Goal: Task Accomplishment & Management: Manage account settings

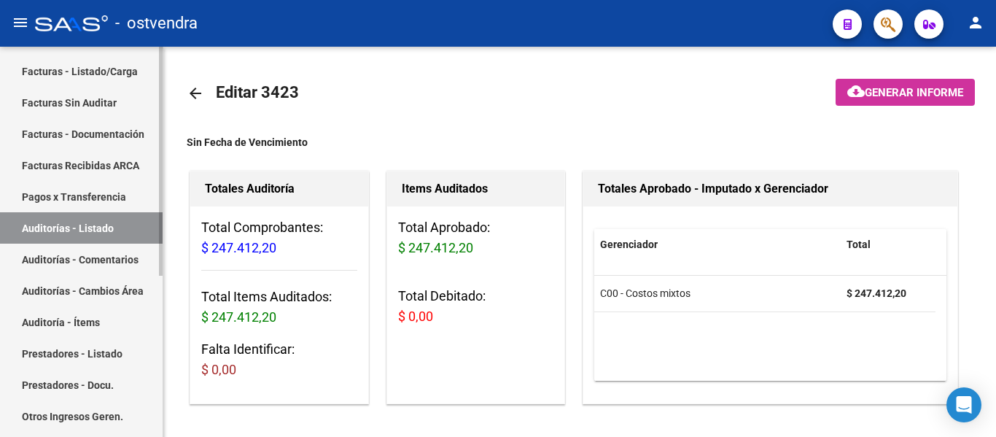
scroll to position [186, 0]
click at [80, 230] on link "Auditorías - Listado" at bounding box center [81, 226] width 163 height 31
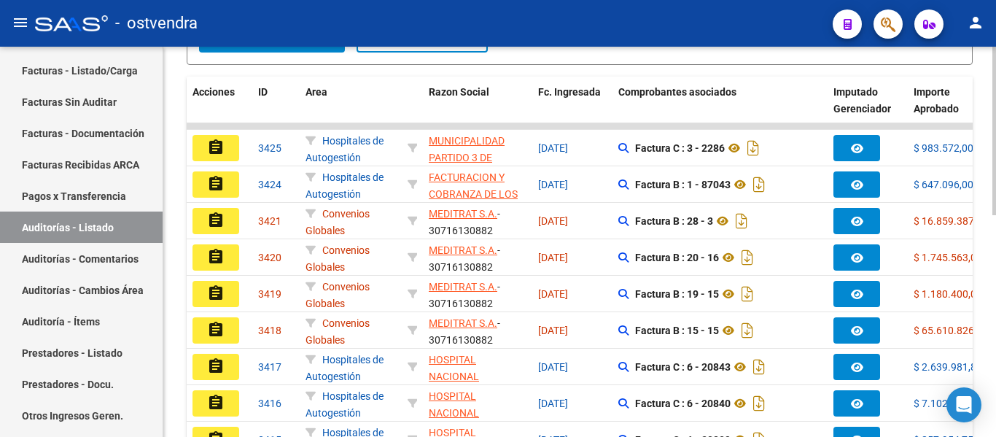
scroll to position [357, 0]
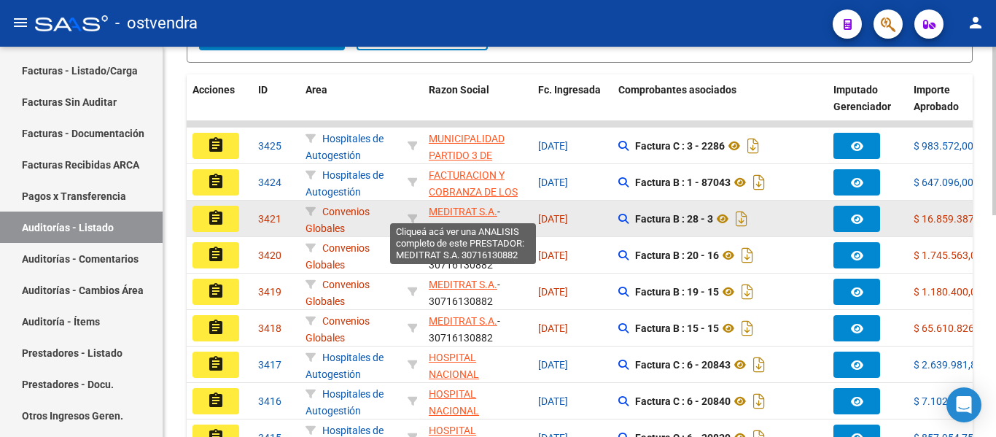
click at [435, 208] on span "MEDITRAT S.A." at bounding box center [463, 212] width 69 height 12
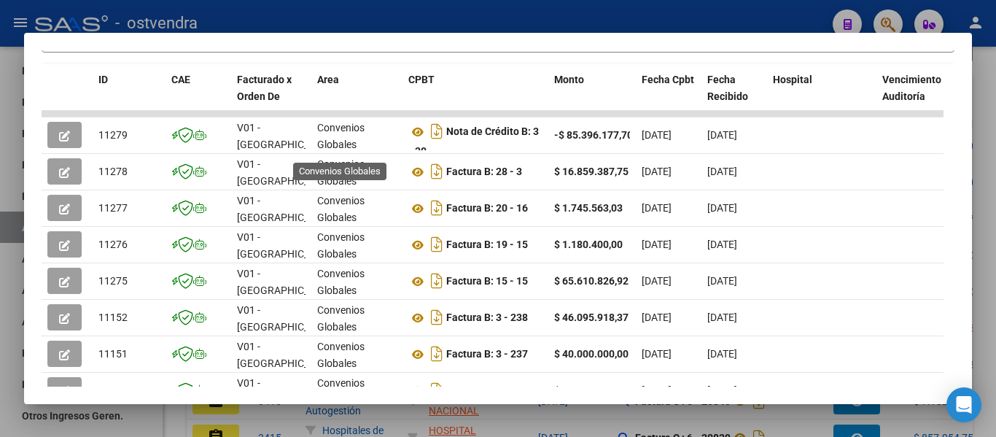
scroll to position [3, 0]
click at [564, 26] on div at bounding box center [498, 218] width 996 height 437
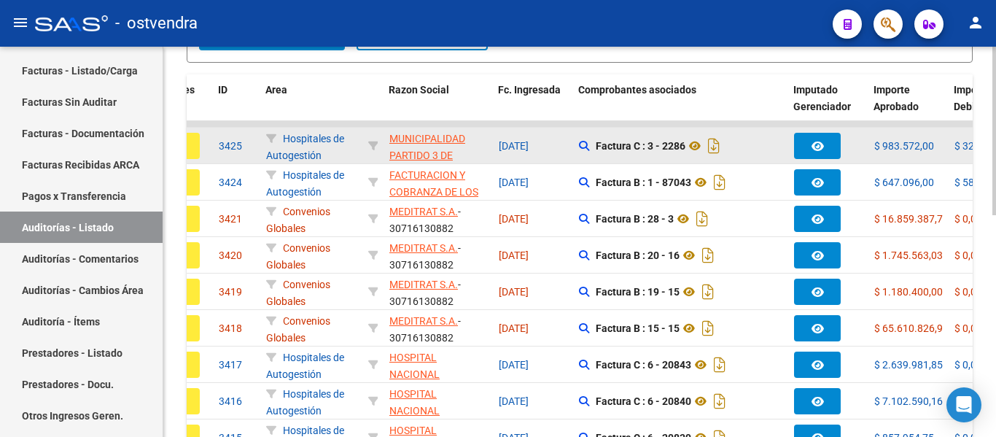
scroll to position [0, 0]
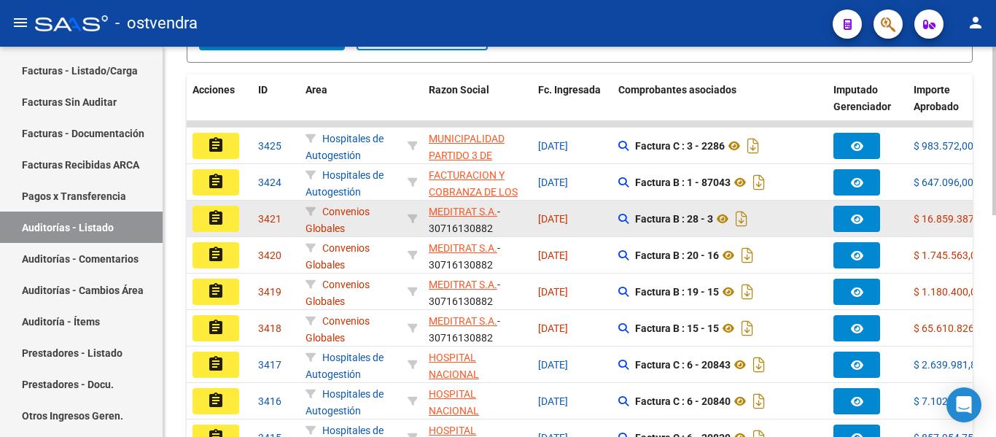
click at [211, 217] on mat-icon "assignment" at bounding box center [216, 218] width 18 height 18
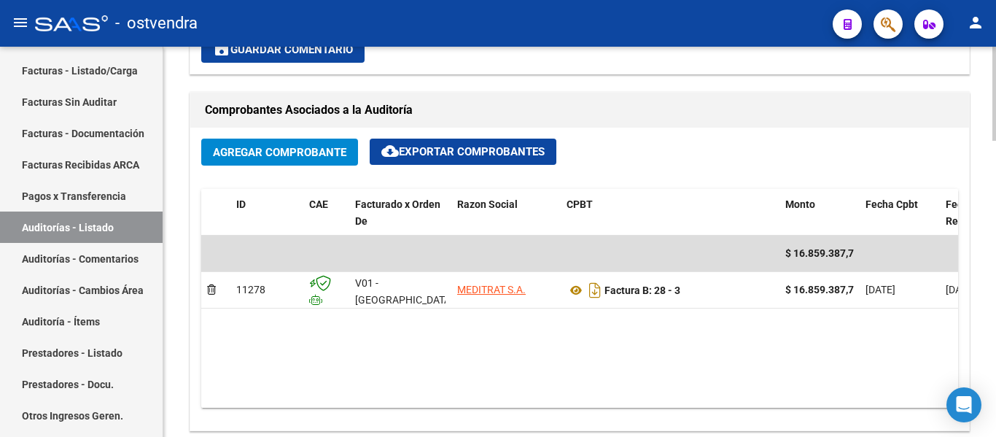
scroll to position [675, 0]
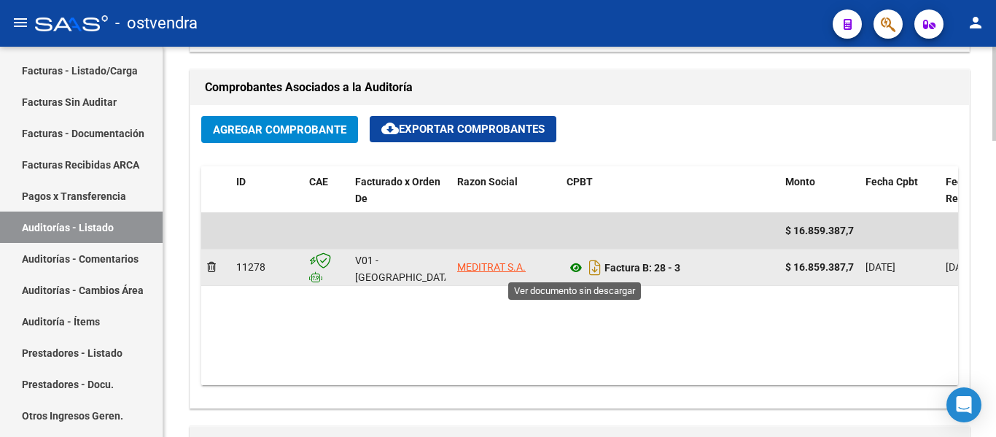
click at [575, 272] on icon at bounding box center [576, 268] width 19 height 18
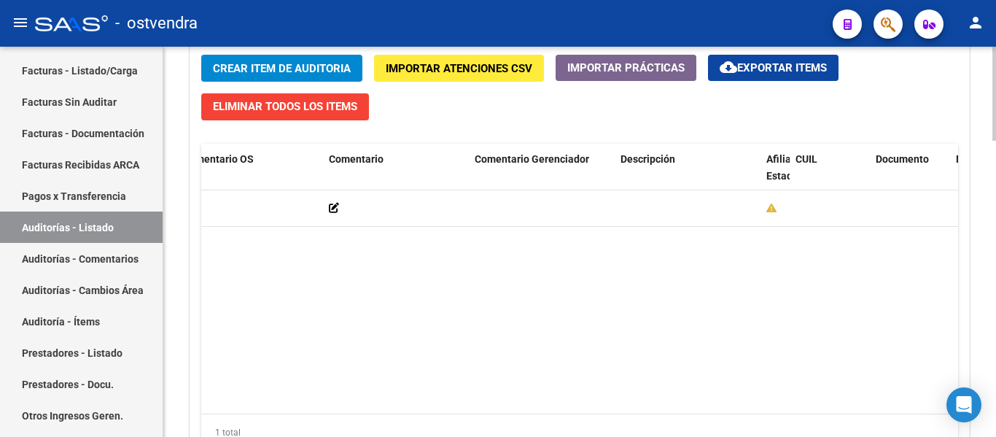
scroll to position [1232, 0]
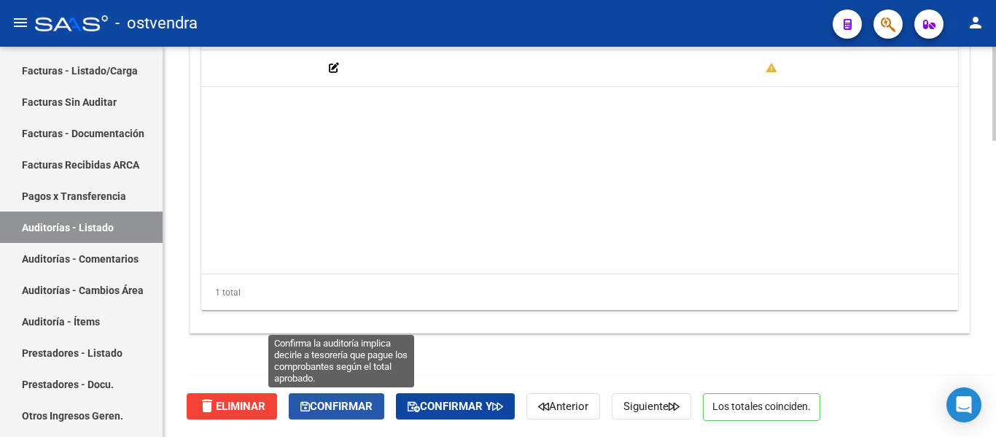
click at [340, 396] on button "Confirmar" at bounding box center [337, 406] width 96 height 26
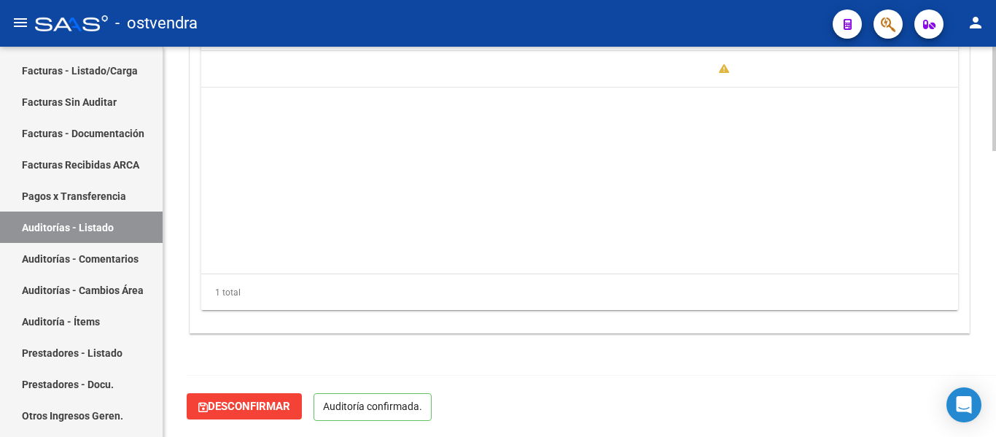
scroll to position [1067, 0]
click at [44, 220] on link "Auditorías - Listado" at bounding box center [81, 226] width 163 height 31
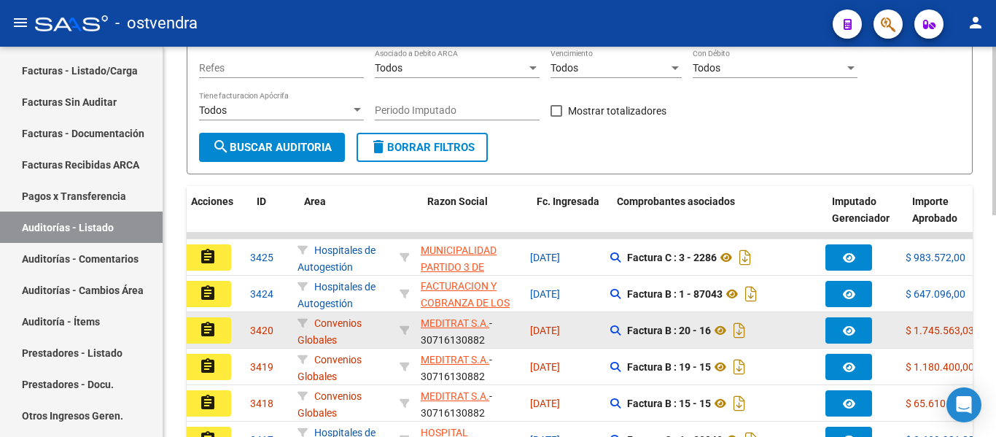
scroll to position [0, 1]
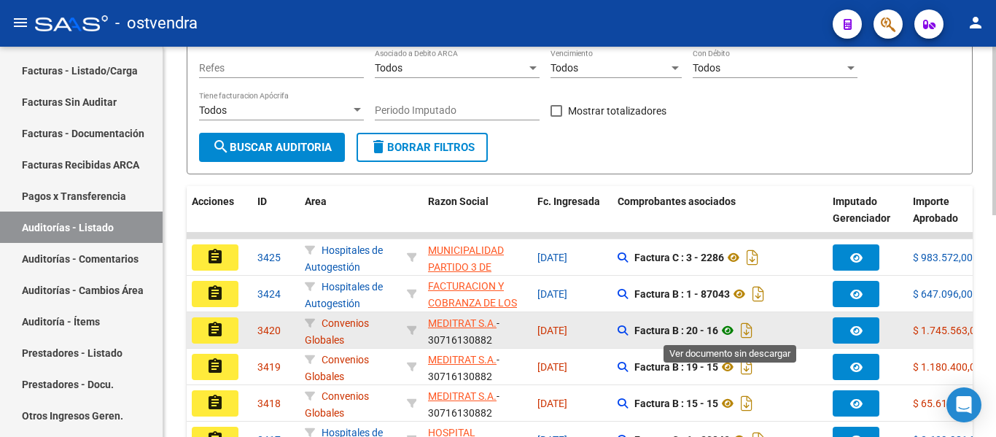
click at [723, 330] on icon at bounding box center [727, 331] width 19 height 18
click at [224, 326] on button "assignment" at bounding box center [215, 330] width 47 height 26
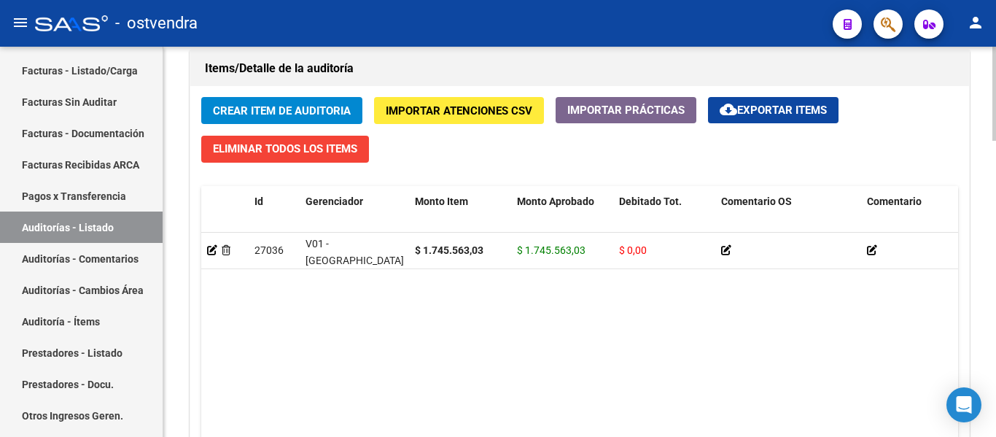
scroll to position [1232, 0]
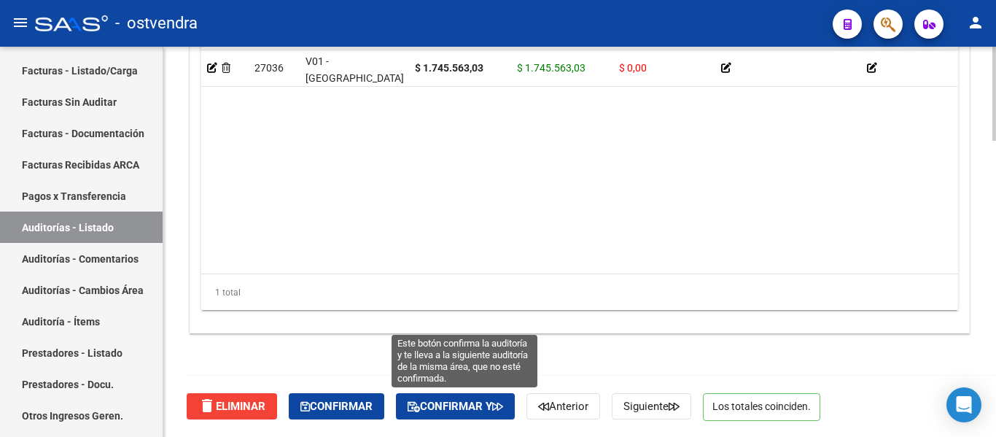
click at [441, 402] on span "Confirmar y" at bounding box center [456, 406] width 96 height 13
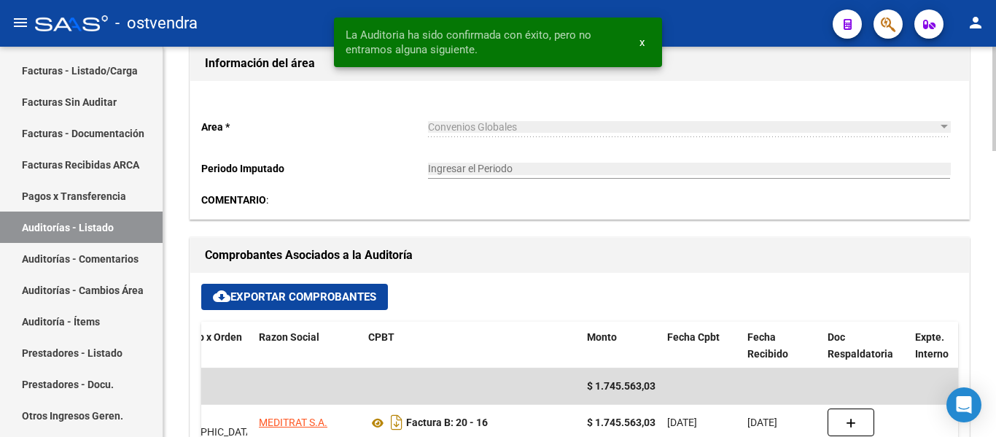
scroll to position [393, 0]
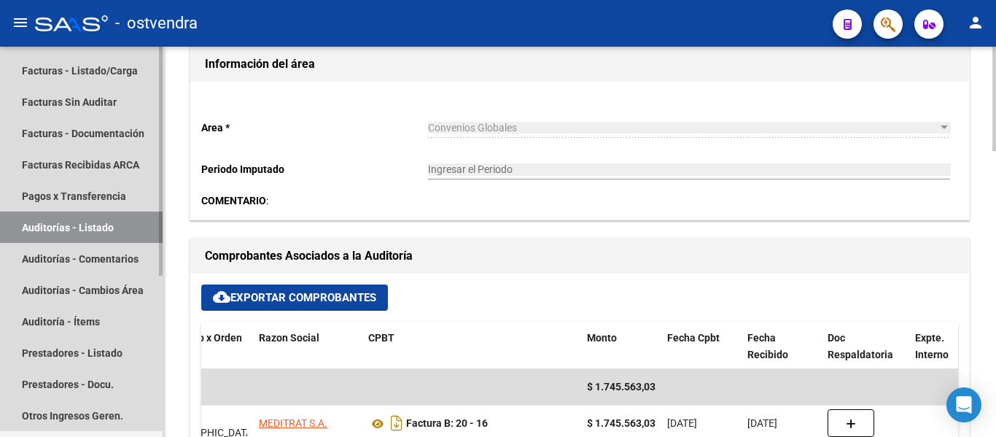
click at [85, 220] on link "Auditorías - Listado" at bounding box center [81, 226] width 163 height 31
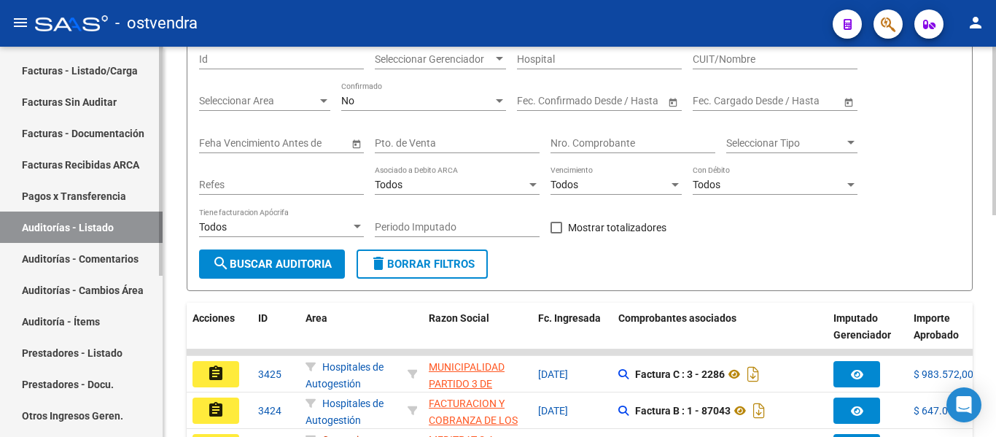
scroll to position [393, 0]
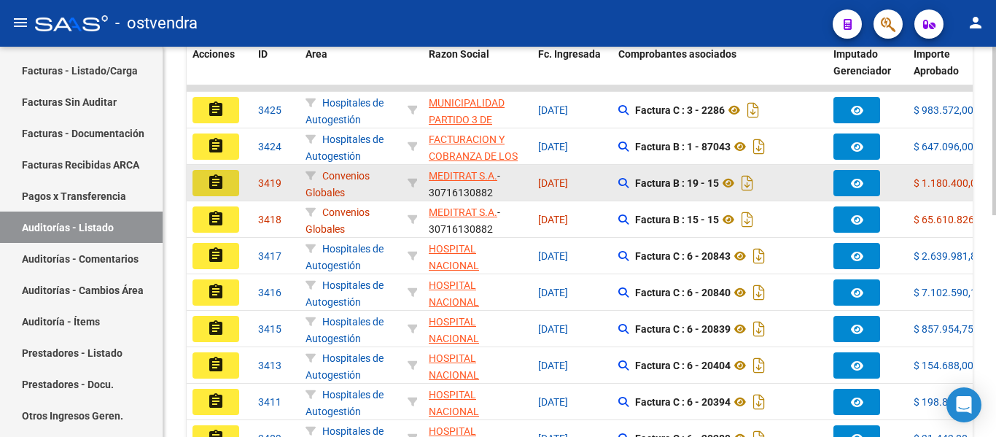
click at [203, 181] on button "assignment" at bounding box center [216, 183] width 47 height 26
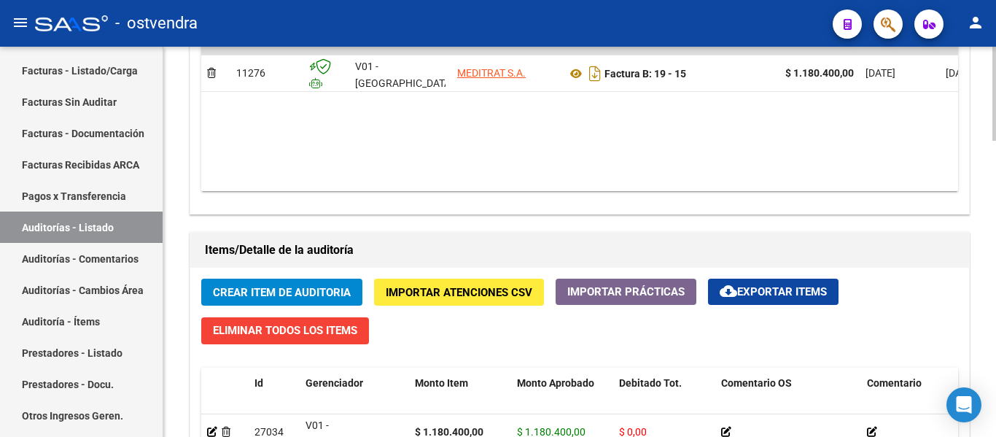
scroll to position [872, 0]
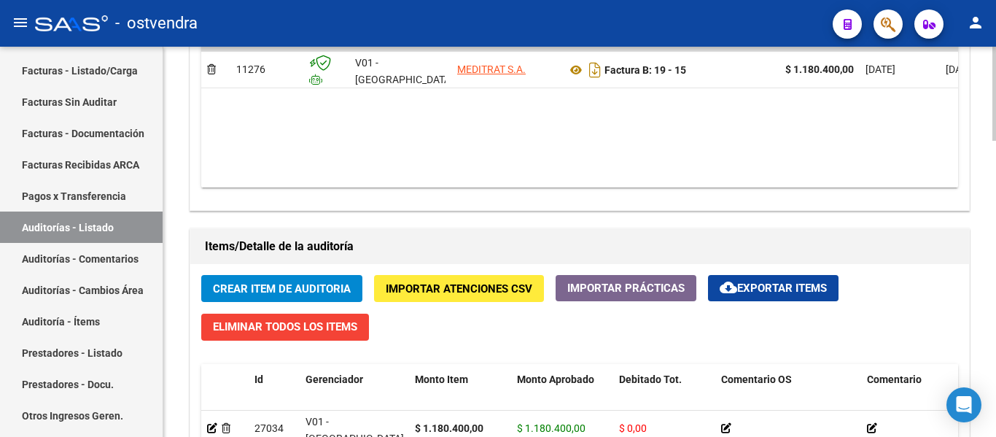
click at [272, 296] on button "Crear Item de Auditoria" at bounding box center [281, 288] width 161 height 27
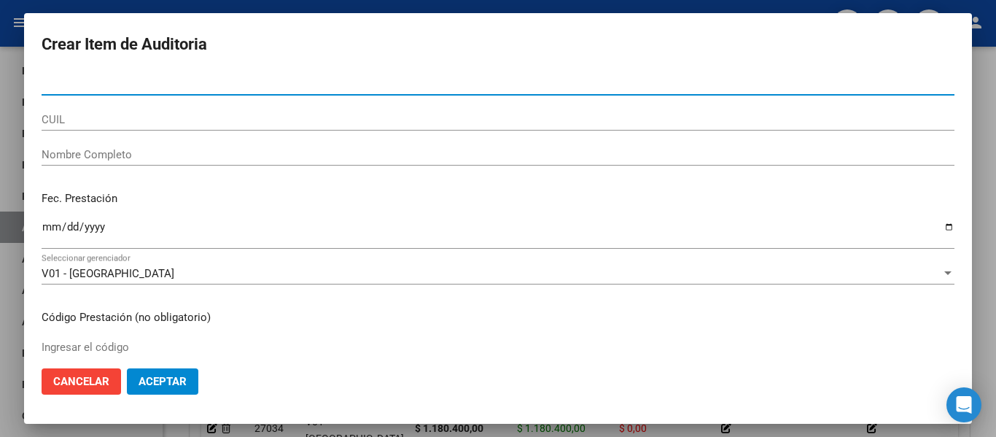
click at [182, 387] on span "Aceptar" at bounding box center [163, 381] width 48 height 13
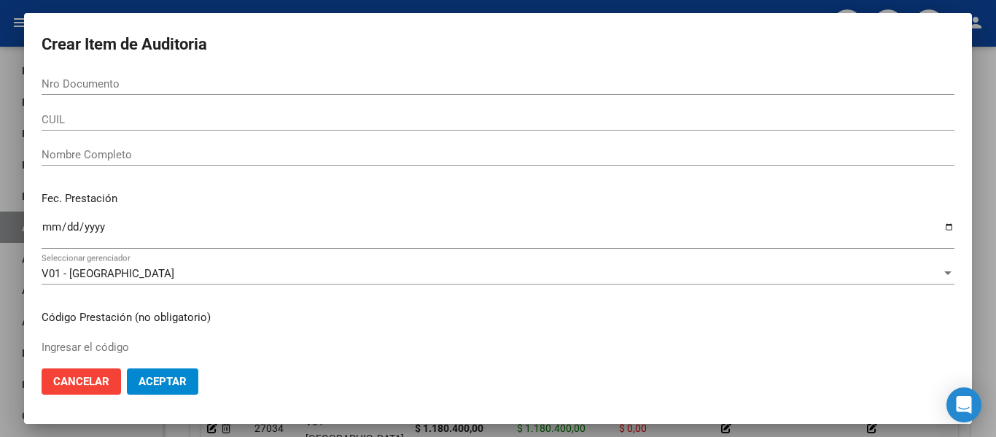
click at [221, 412] on mat-dialog-container "Crear Item de Auditoria Nro Documento CUIL Nombre Completo Fec. Prestación Ingr…" at bounding box center [498, 218] width 948 height 411
click at [218, 427] on div at bounding box center [498, 218] width 996 height 437
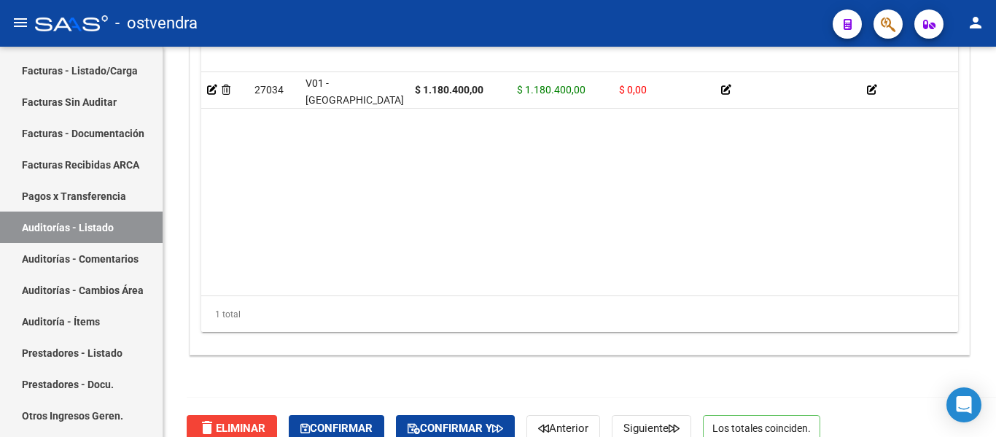
scroll to position [1232, 0]
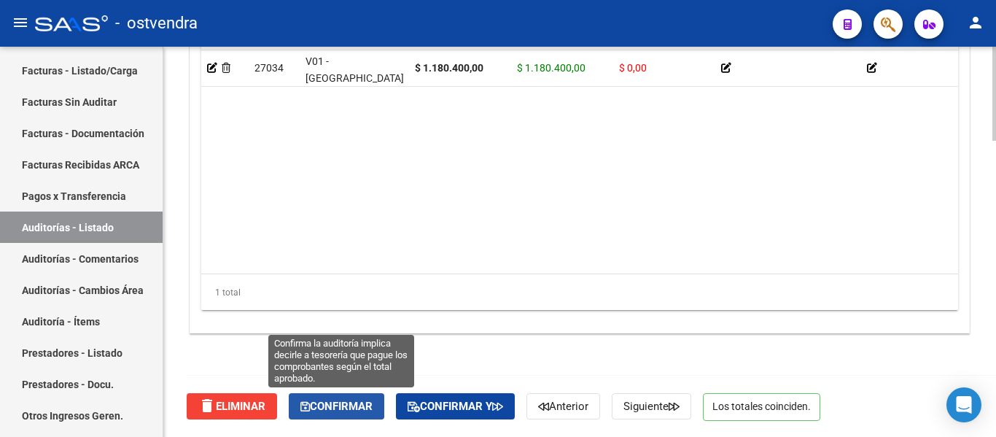
click at [310, 403] on icon "button" at bounding box center [304, 406] width 9 height 11
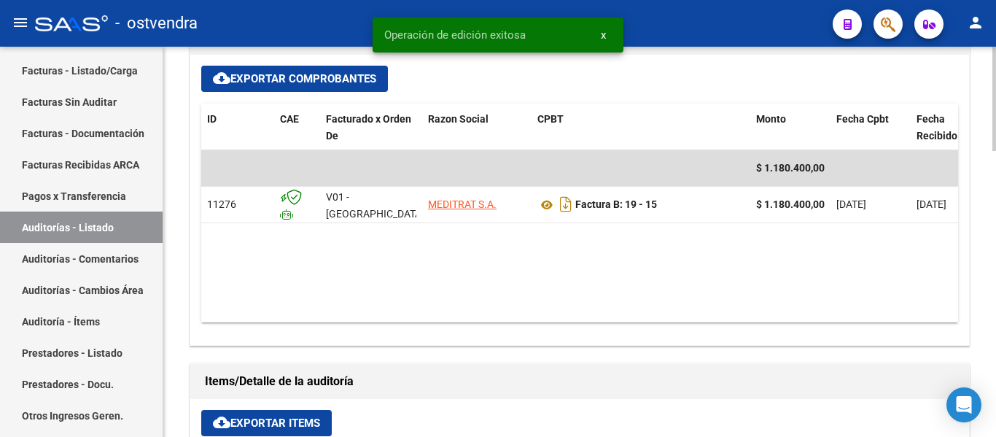
scroll to position [610, 0]
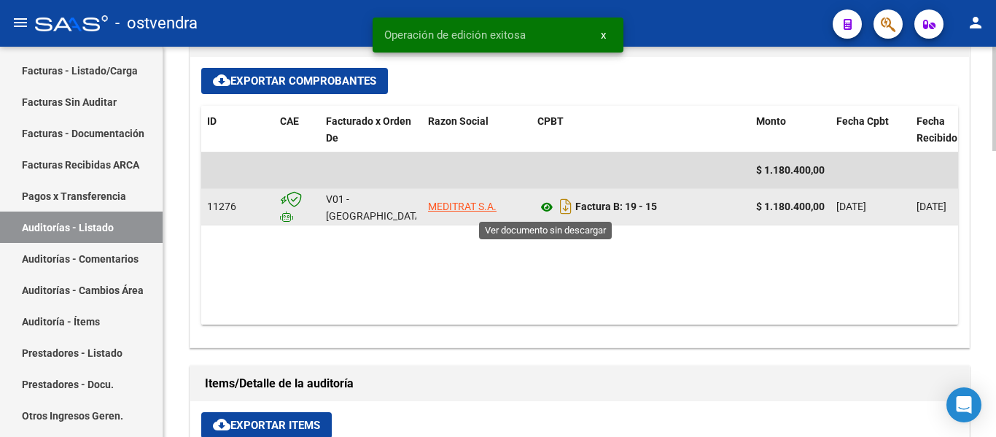
click at [540, 209] on icon at bounding box center [546, 207] width 19 height 18
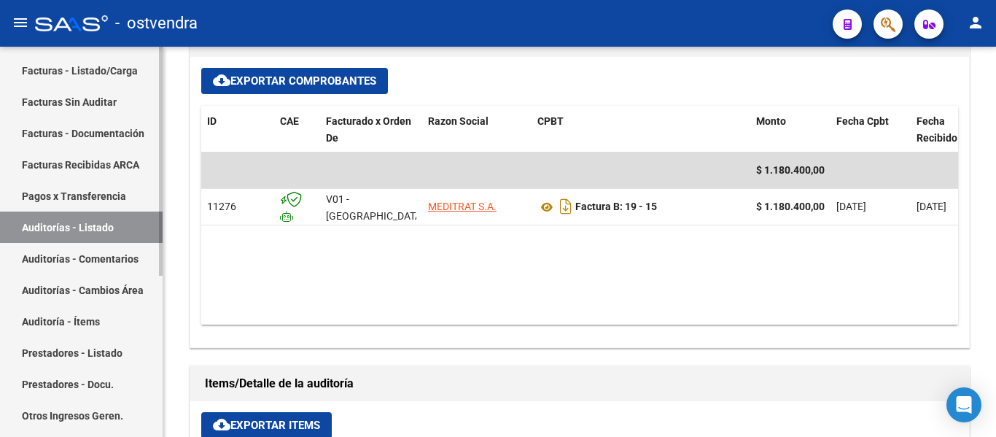
click at [59, 258] on link "Auditorías - Comentarios" at bounding box center [81, 258] width 163 height 31
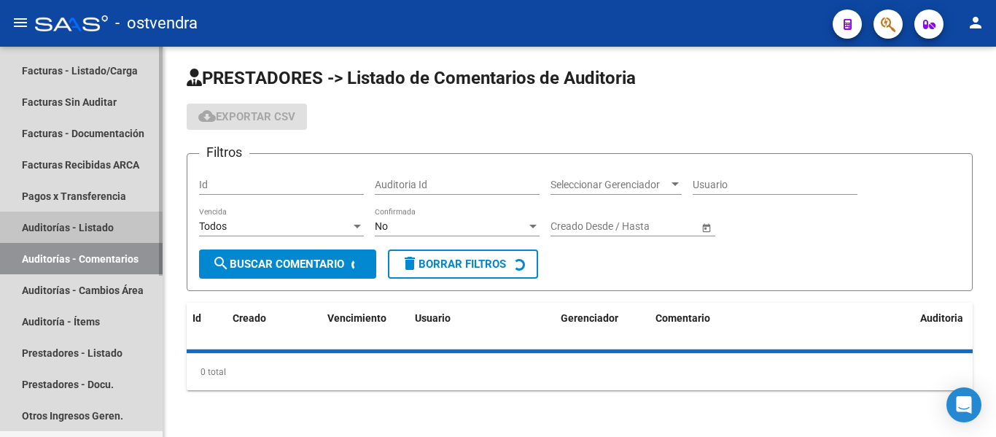
click at [51, 225] on link "Auditorías - Listado" at bounding box center [81, 226] width 163 height 31
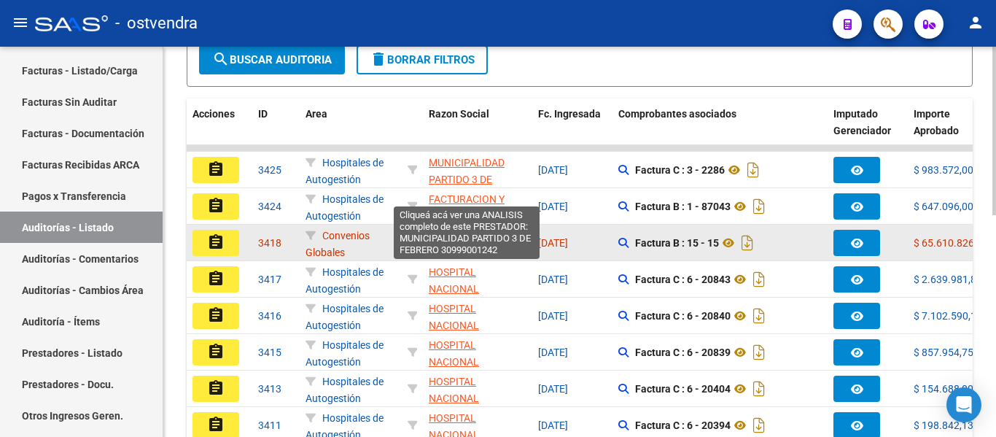
scroll to position [334, 0]
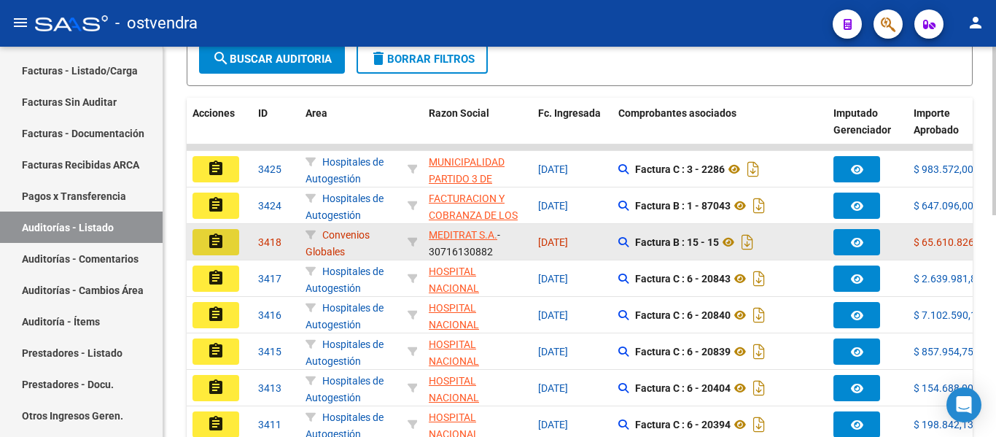
click at [225, 241] on button "assignment" at bounding box center [216, 242] width 47 height 26
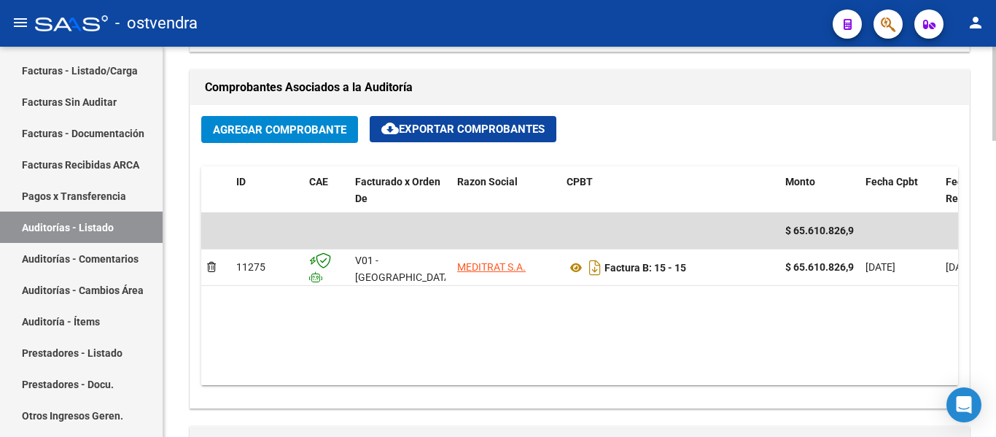
scroll to position [680, 0]
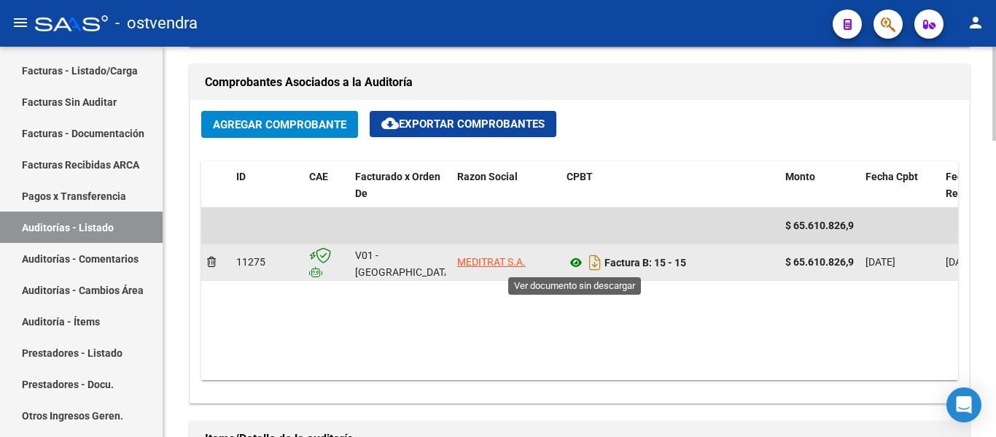
click at [575, 260] on icon at bounding box center [576, 263] width 19 height 18
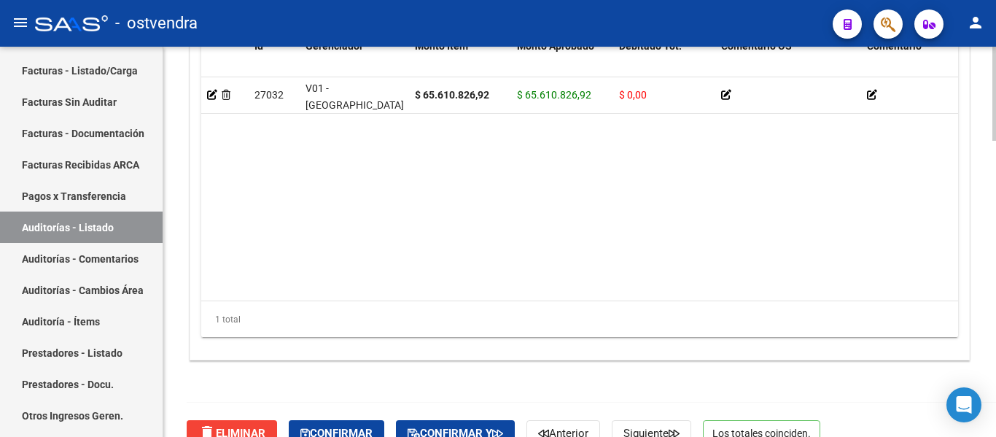
scroll to position [1232, 0]
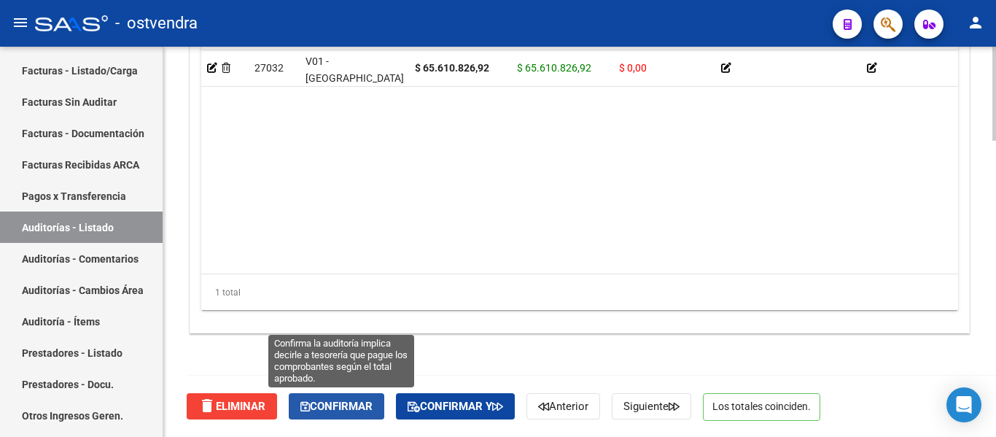
click at [336, 404] on span "Confirmar" at bounding box center [336, 406] width 72 height 13
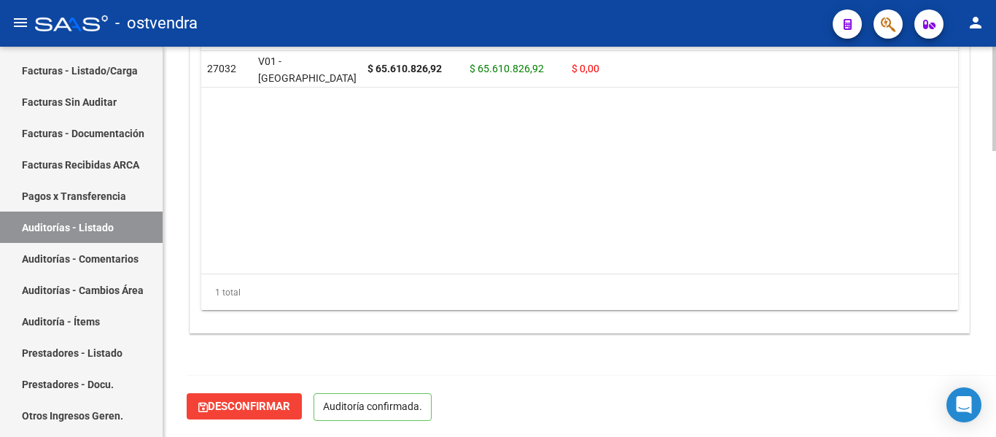
scroll to position [1067, 0]
click at [74, 219] on link "Auditorías - Listado" at bounding box center [81, 226] width 163 height 31
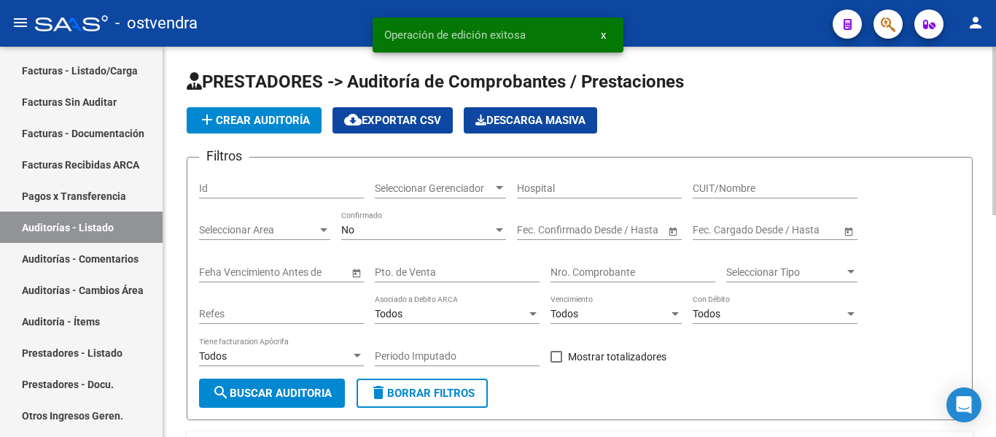
click at [738, 190] on input "CUIT/Nombre" at bounding box center [775, 188] width 165 height 12
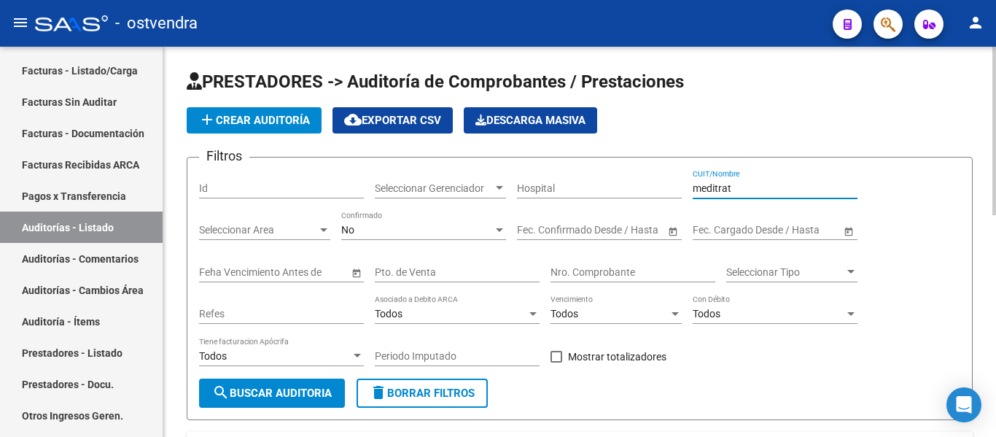
type input "meditrat"
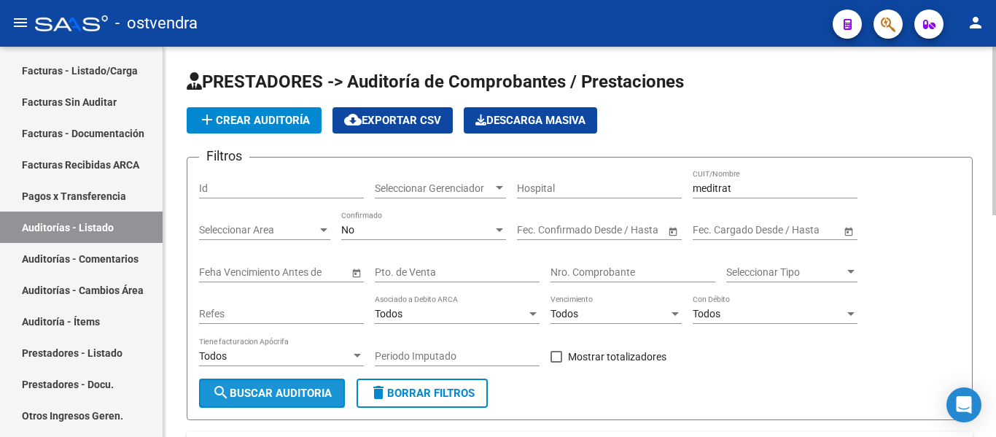
click at [271, 391] on span "search Buscar Auditoria" at bounding box center [272, 393] width 120 height 13
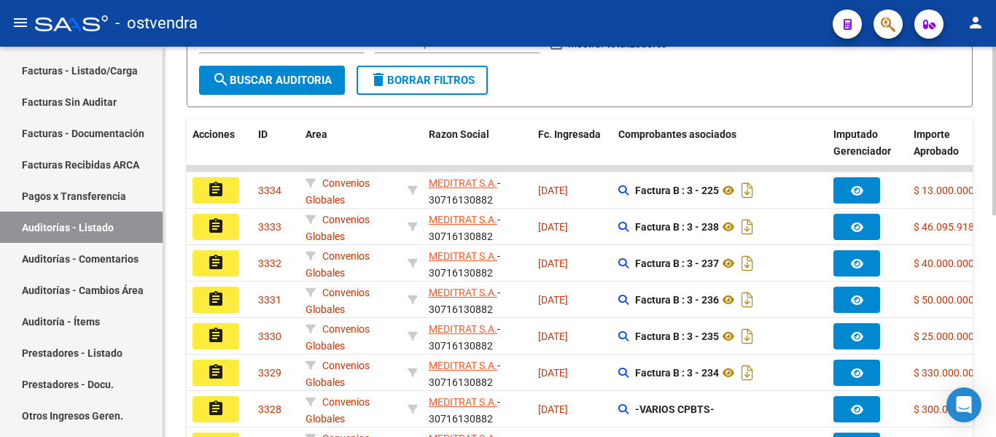
scroll to position [2, 0]
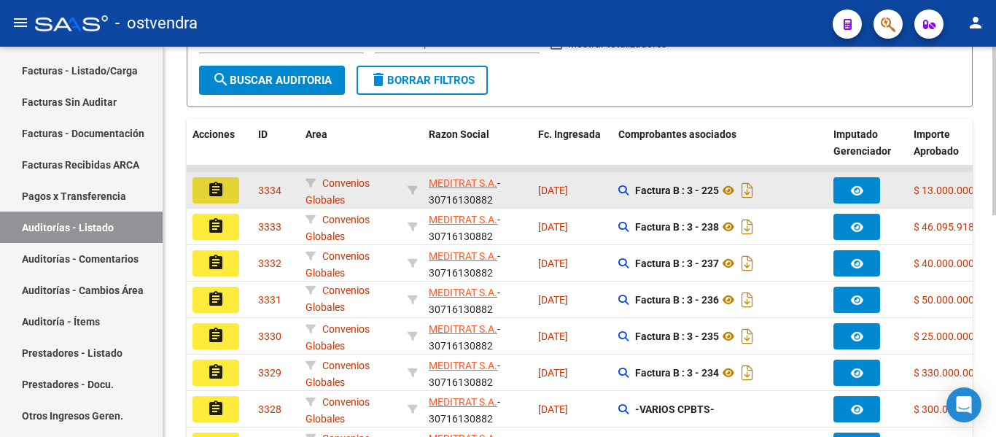
click at [222, 193] on mat-icon "assignment" at bounding box center [216, 190] width 18 height 18
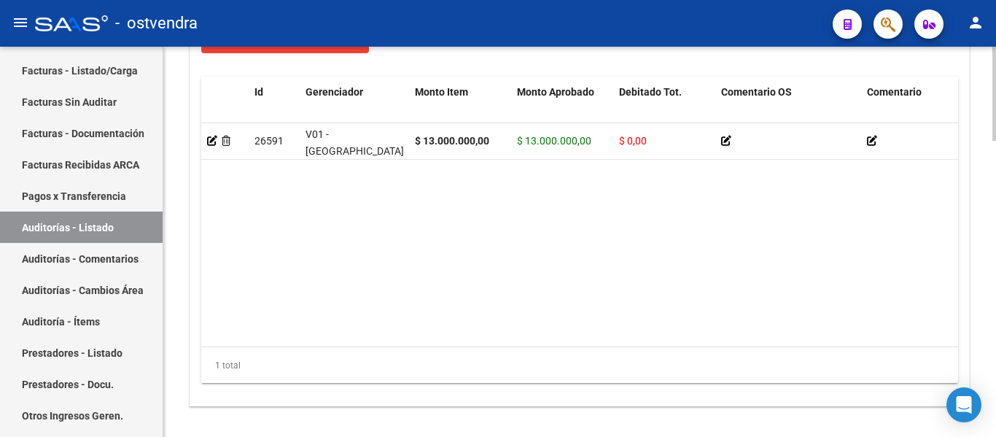
scroll to position [1232, 0]
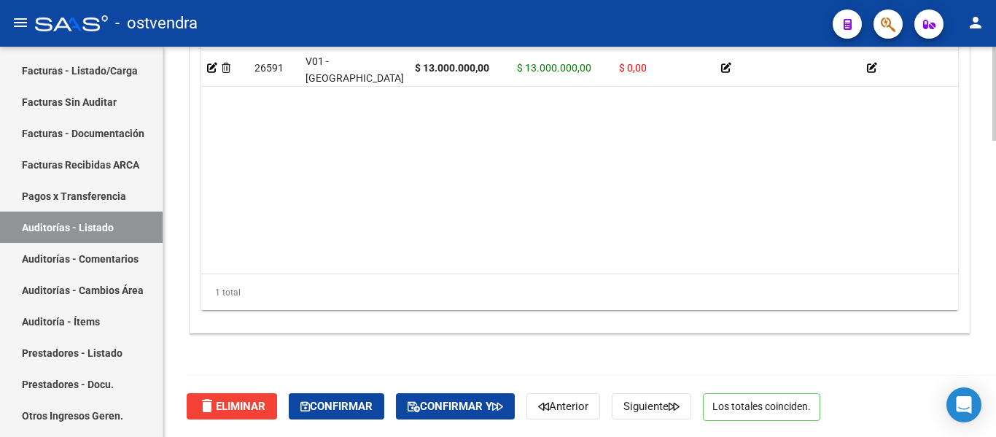
click at [459, 390] on div "delete Eliminar Confirmar Confirmar y Anterior Siguiente Los totales coinciden." at bounding box center [586, 406] width 799 height 61
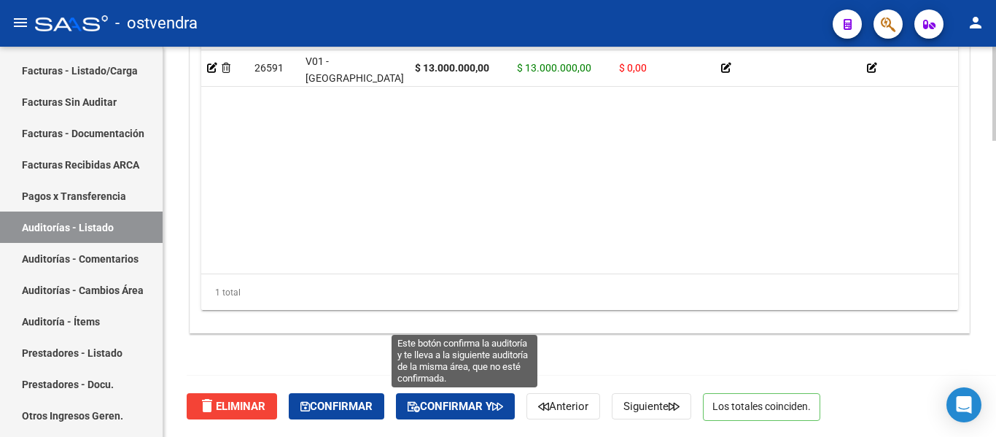
click at [467, 407] on span "Confirmar y" at bounding box center [456, 406] width 96 height 13
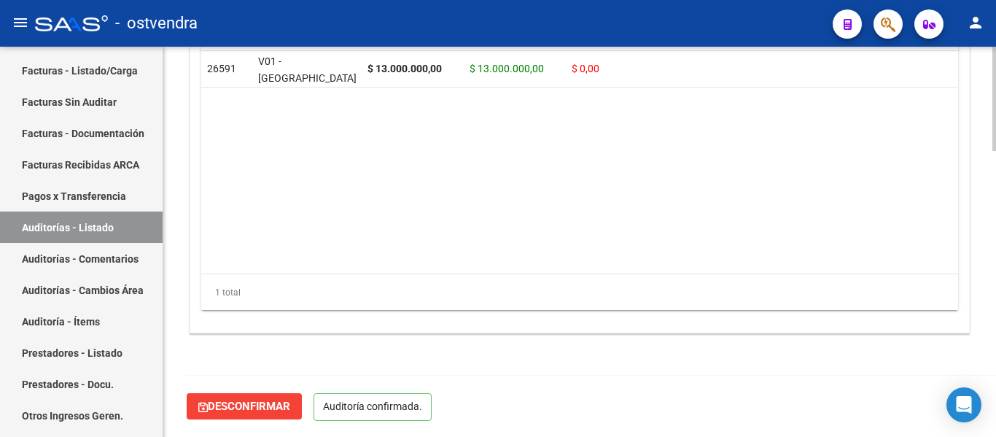
scroll to position [1067, 0]
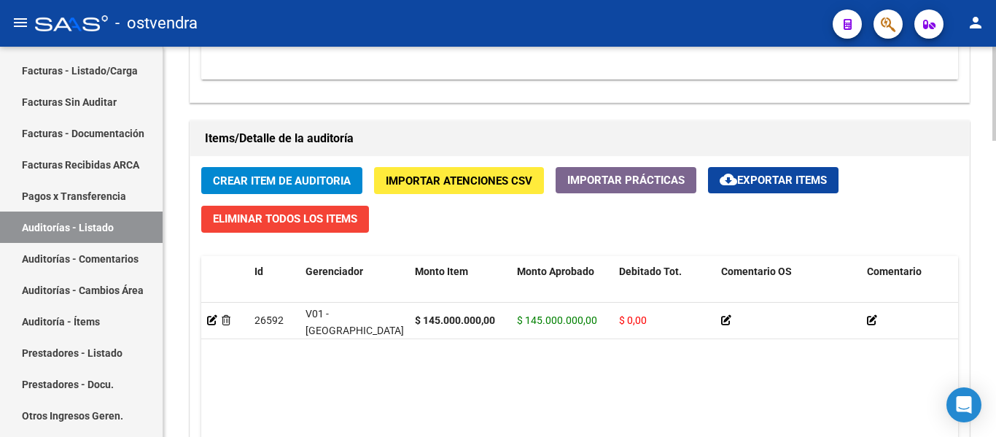
scroll to position [1232, 0]
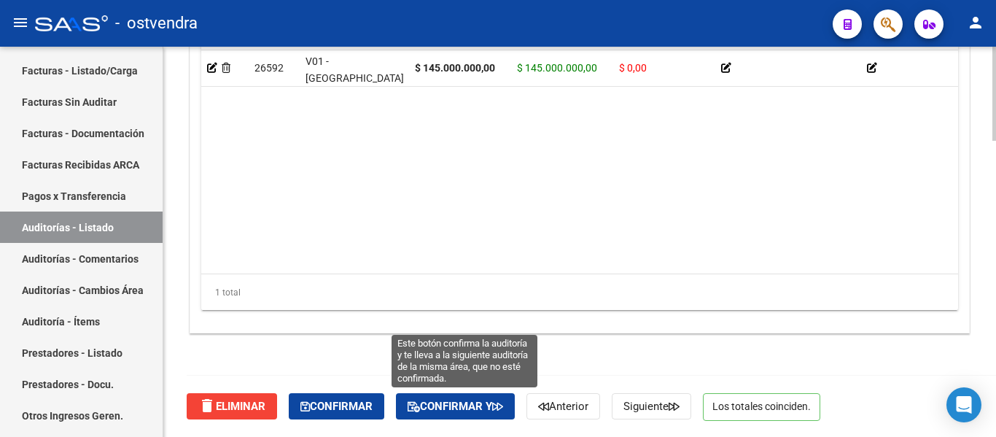
click at [429, 416] on button "Confirmar y" at bounding box center [455, 406] width 119 height 26
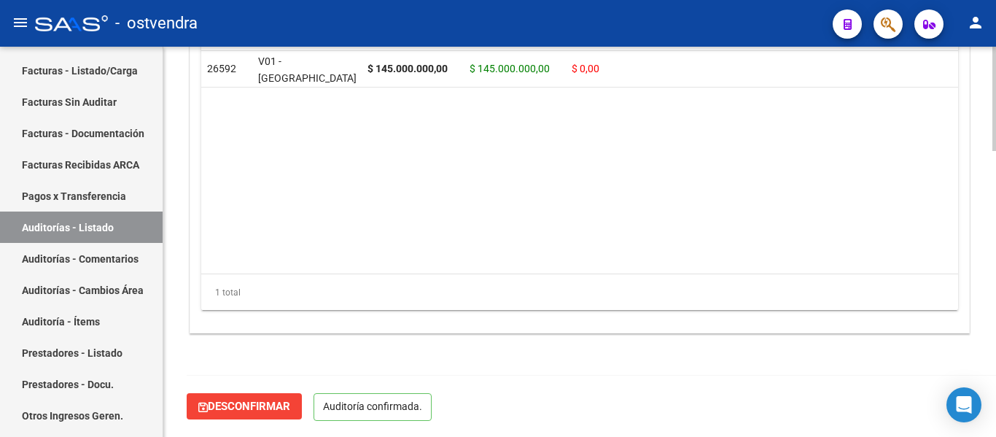
scroll to position [1067, 0]
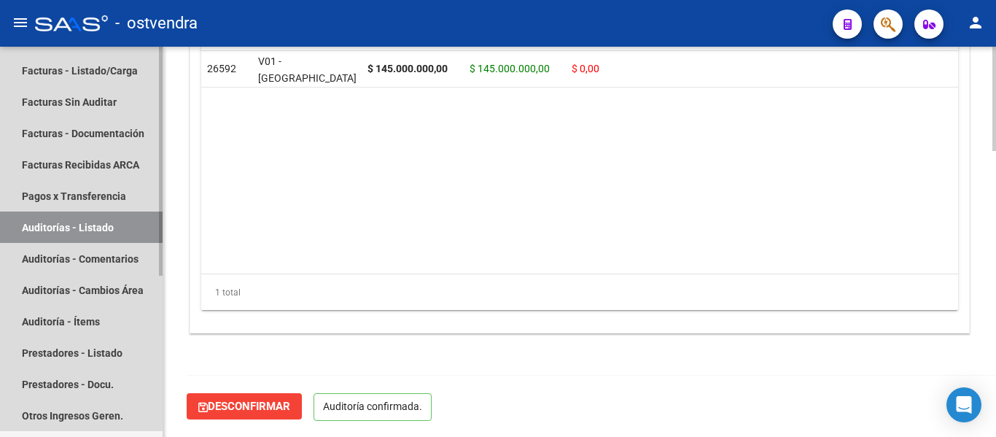
click at [98, 221] on link "Auditorías - Listado" at bounding box center [81, 226] width 163 height 31
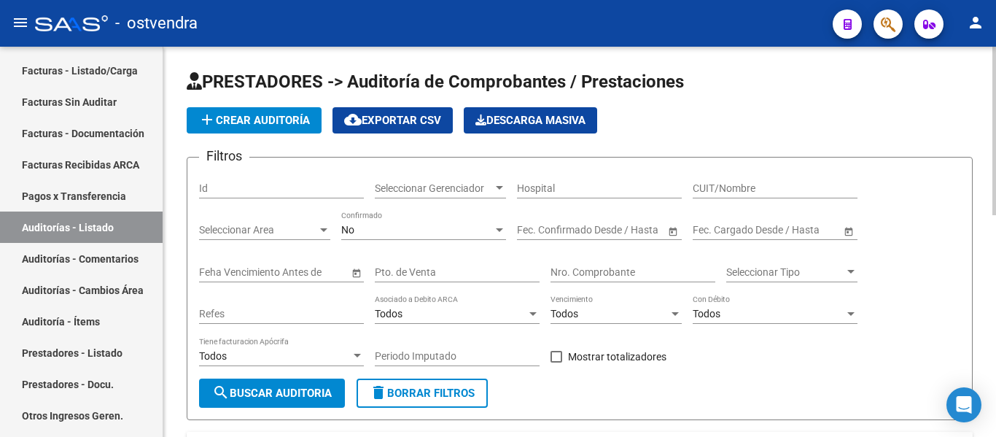
click at [746, 185] on input "CUIT/Nombre" at bounding box center [775, 188] width 165 height 12
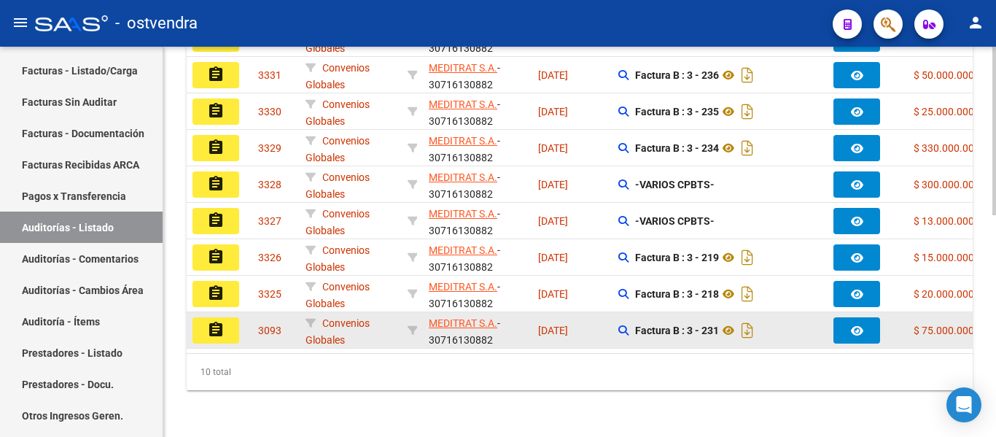
type input "meditrat"
click at [207, 321] on mat-icon "assignment" at bounding box center [216, 330] width 18 height 18
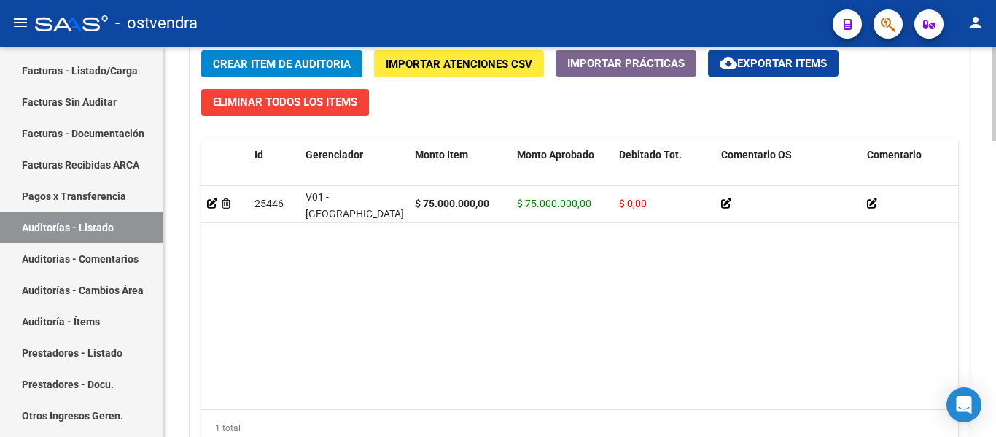
scroll to position [1232, 0]
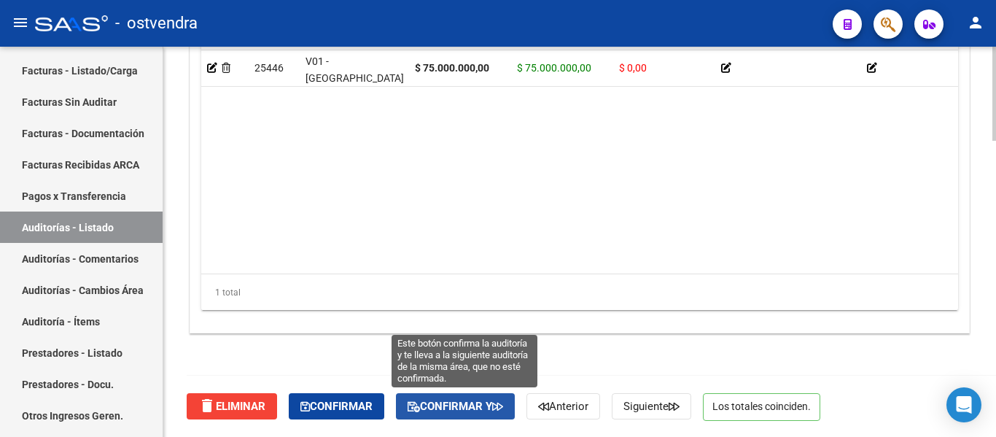
click at [444, 403] on span "Confirmar y" at bounding box center [456, 406] width 96 height 13
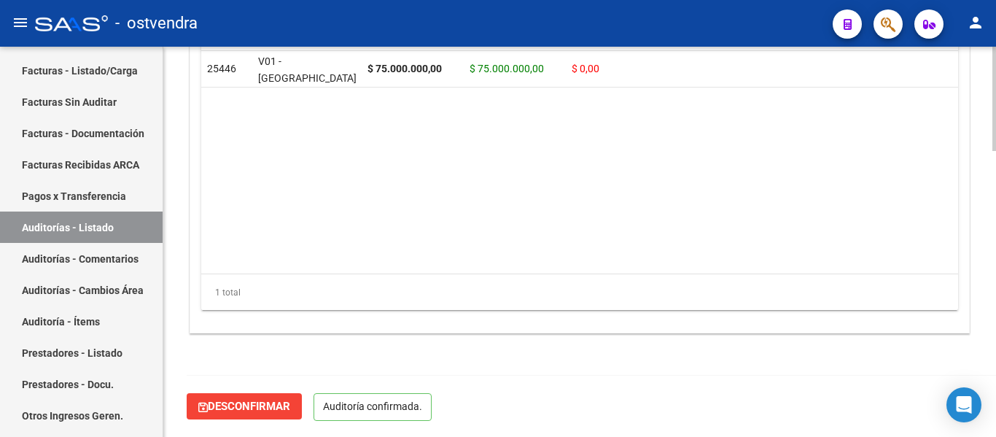
scroll to position [1067, 0]
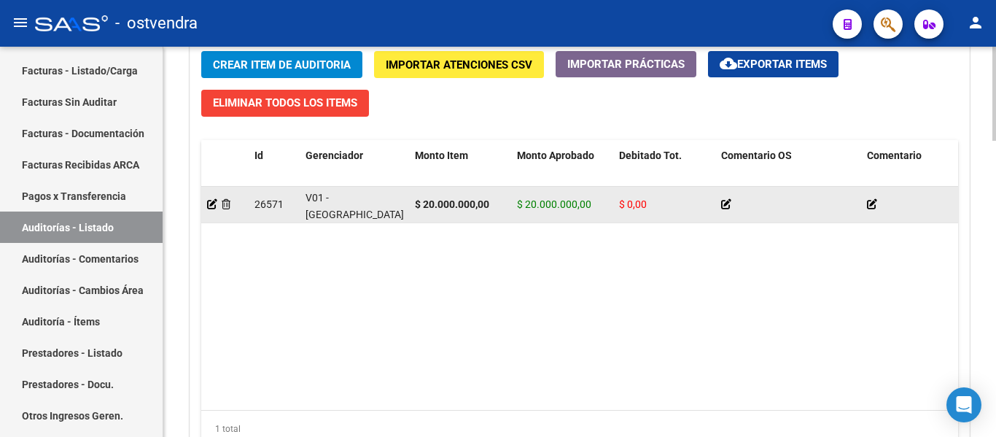
scroll to position [1232, 0]
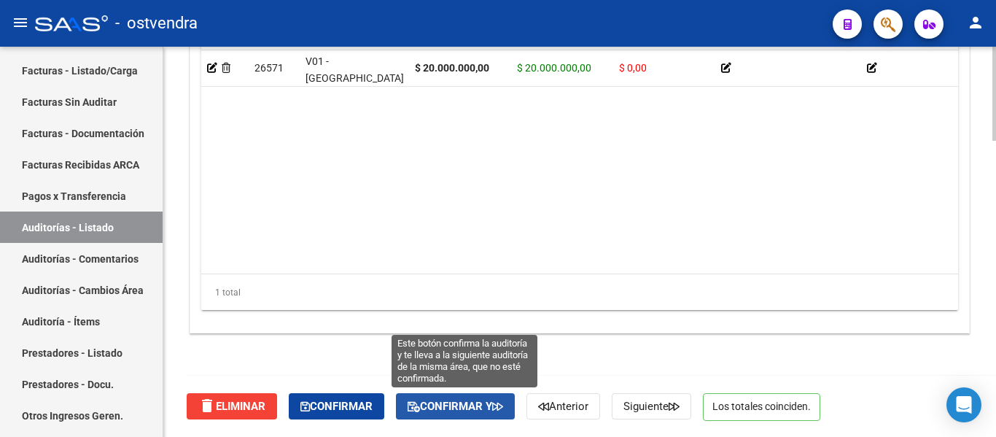
click at [443, 397] on button "Confirmar y" at bounding box center [455, 406] width 119 height 26
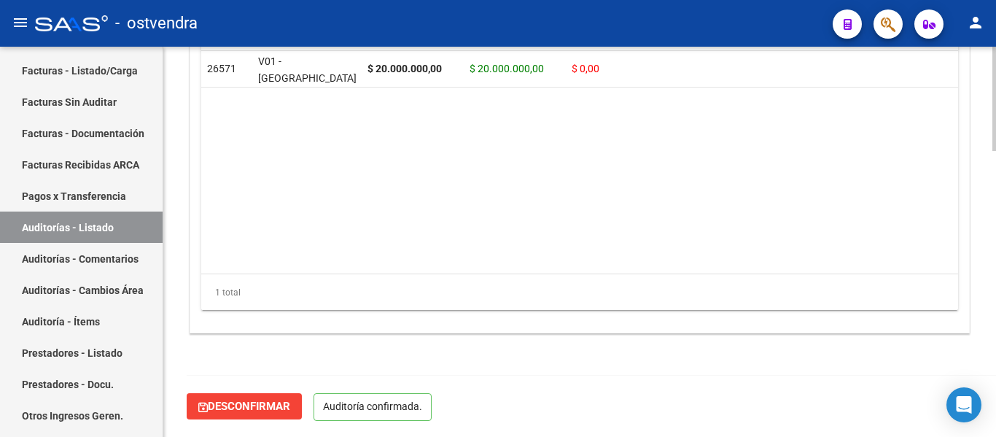
scroll to position [1067, 0]
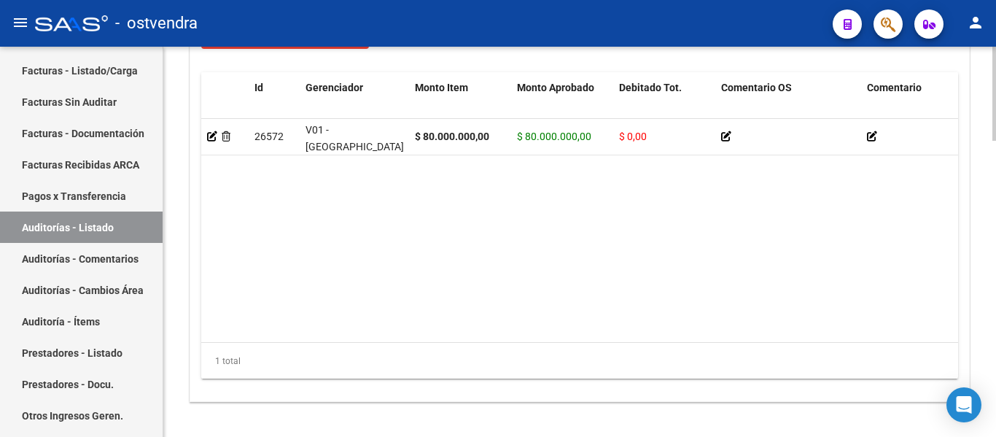
scroll to position [1232, 0]
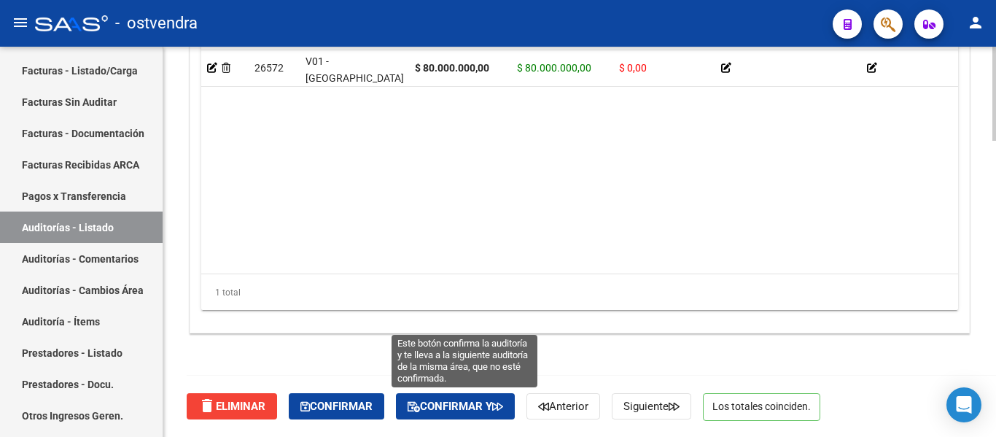
click at [457, 400] on span "Confirmar y" at bounding box center [456, 406] width 96 height 13
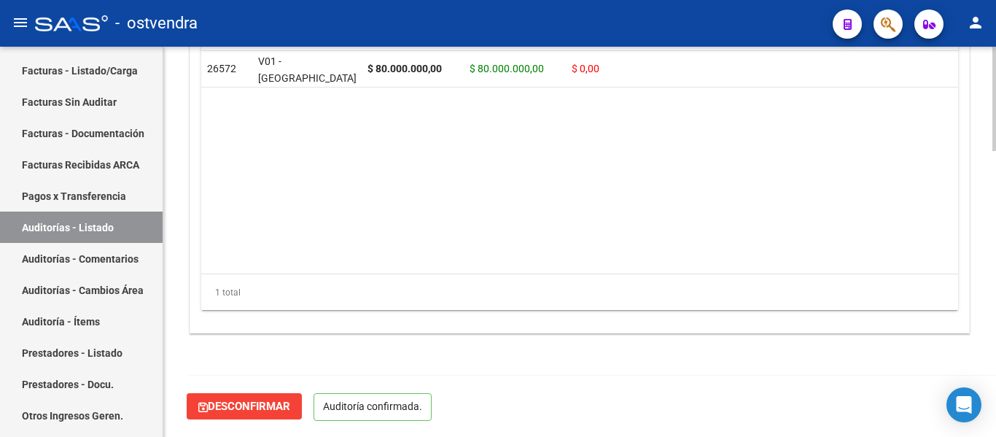
scroll to position [1067, 0]
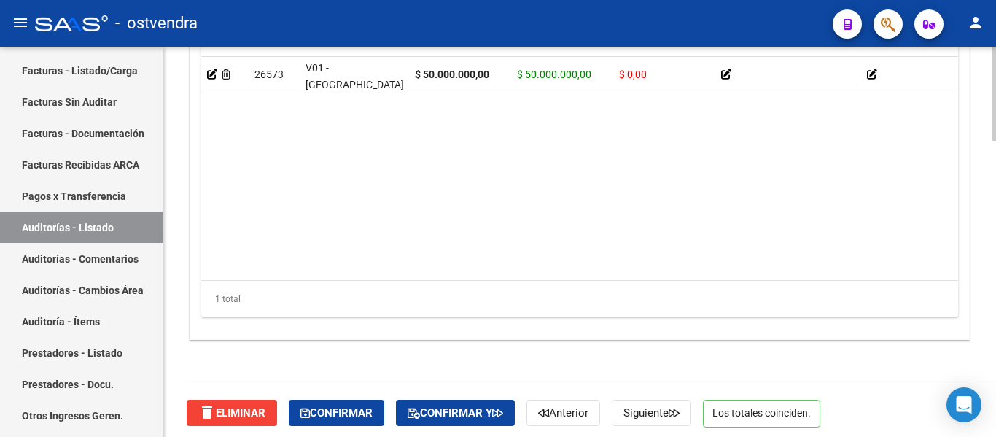
scroll to position [1232, 0]
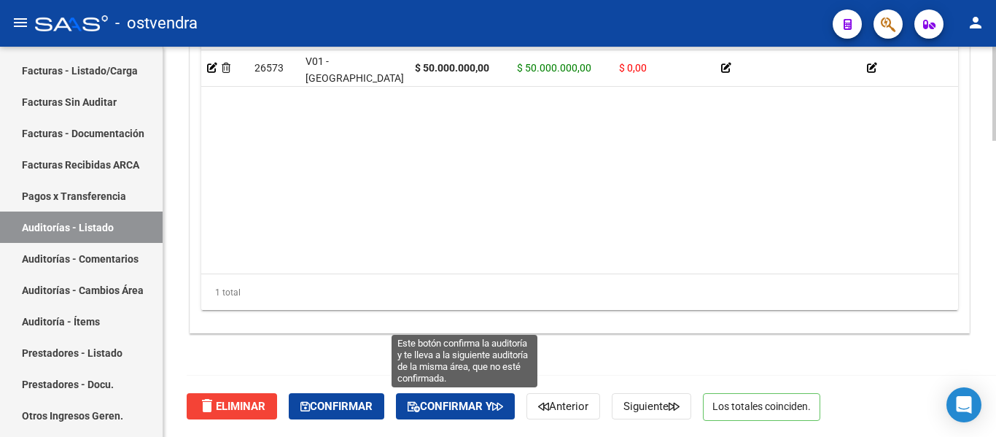
click at [462, 402] on span "Confirmar y" at bounding box center [456, 406] width 96 height 13
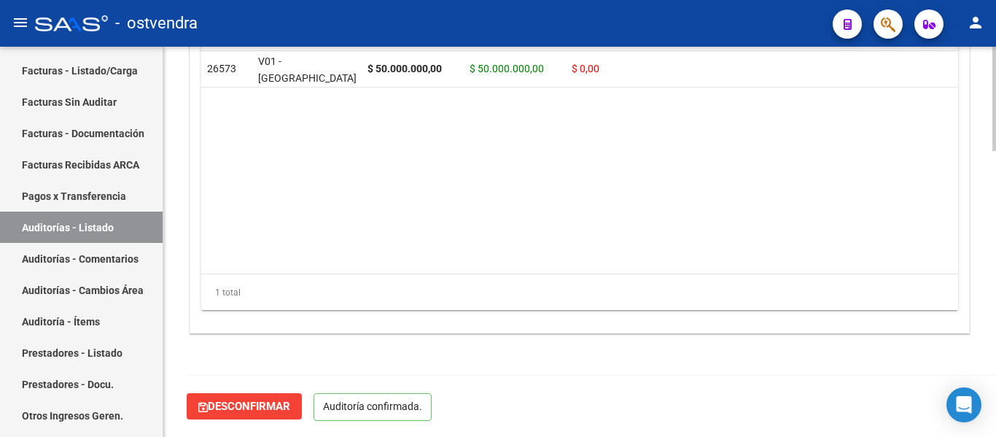
scroll to position [1067, 0]
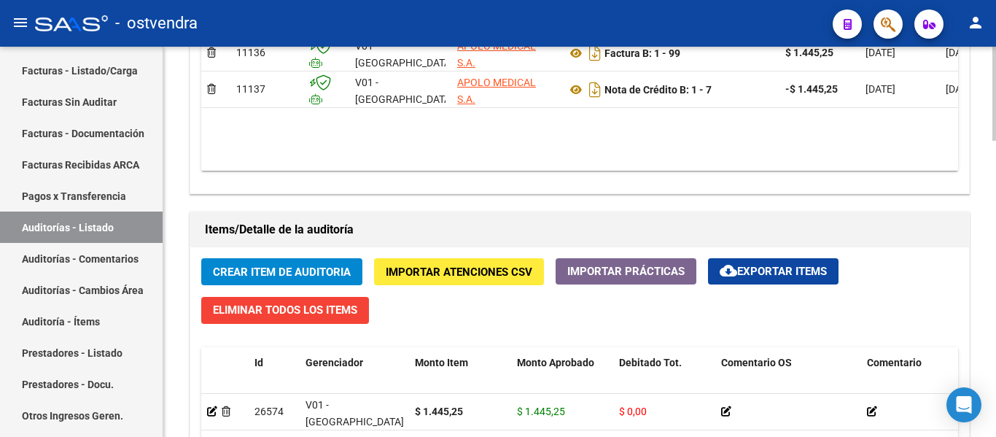
scroll to position [954, 0]
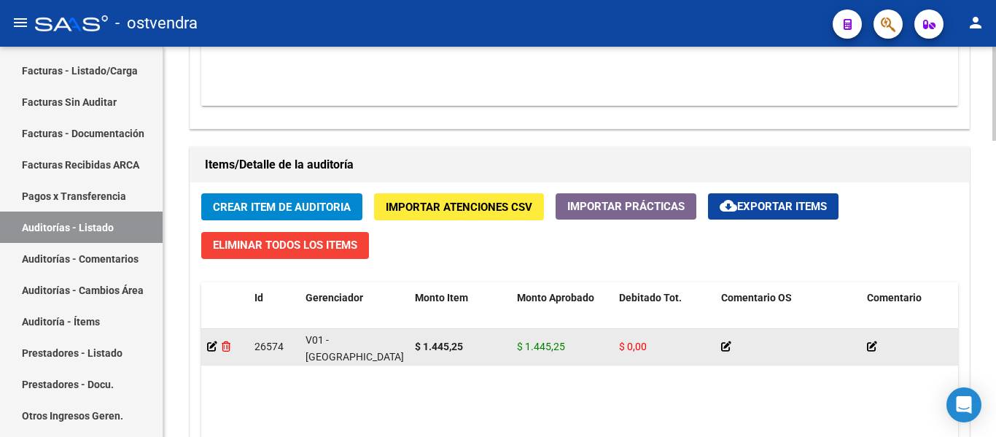
click at [225, 346] on icon at bounding box center [226, 346] width 9 height 10
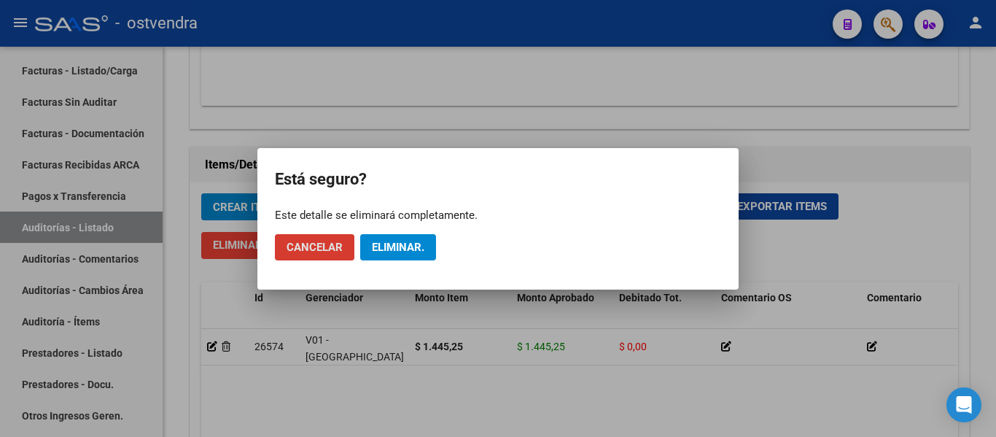
click at [416, 244] on span "Eliminar." at bounding box center [398, 247] width 53 height 13
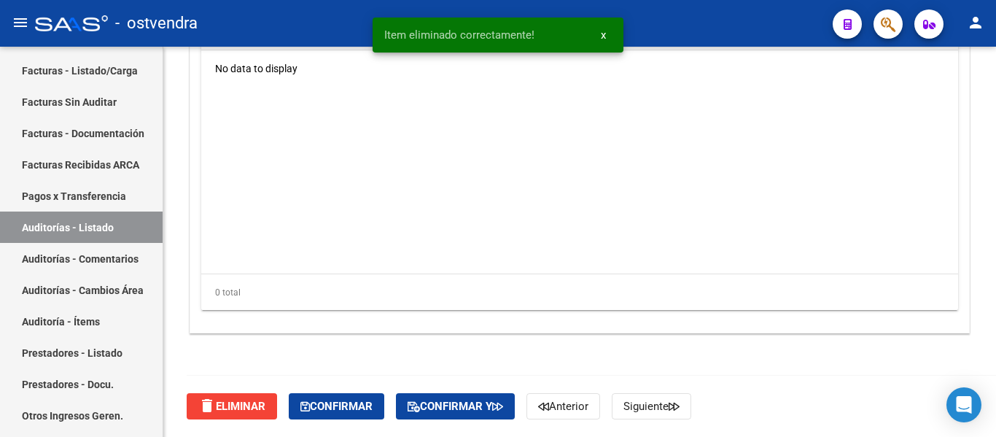
scroll to position [1193, 0]
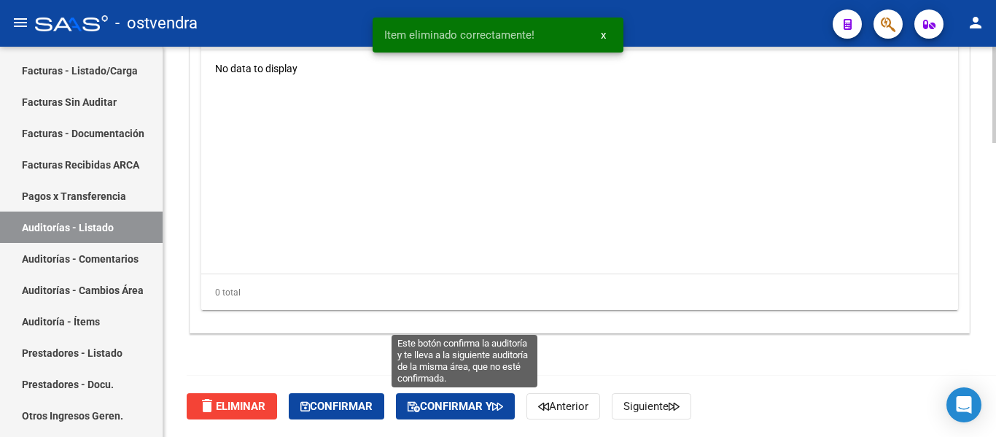
click at [428, 408] on span "Confirmar y" at bounding box center [456, 406] width 96 height 13
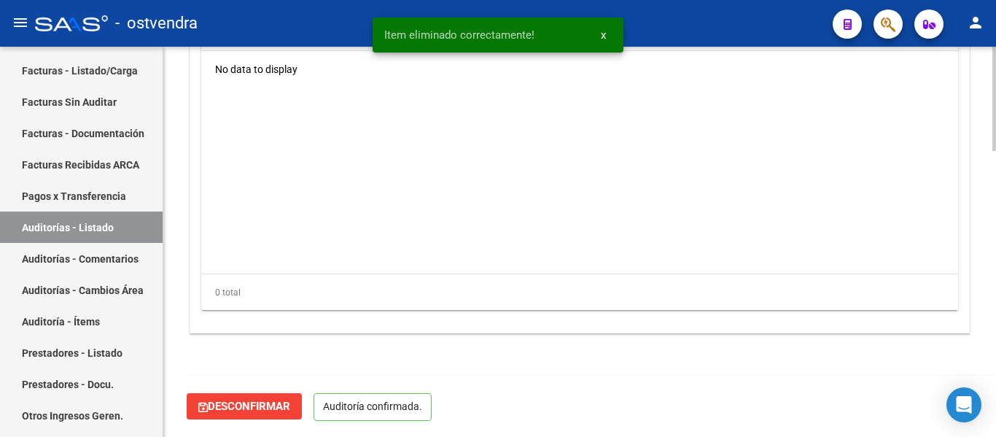
scroll to position [1066, 0]
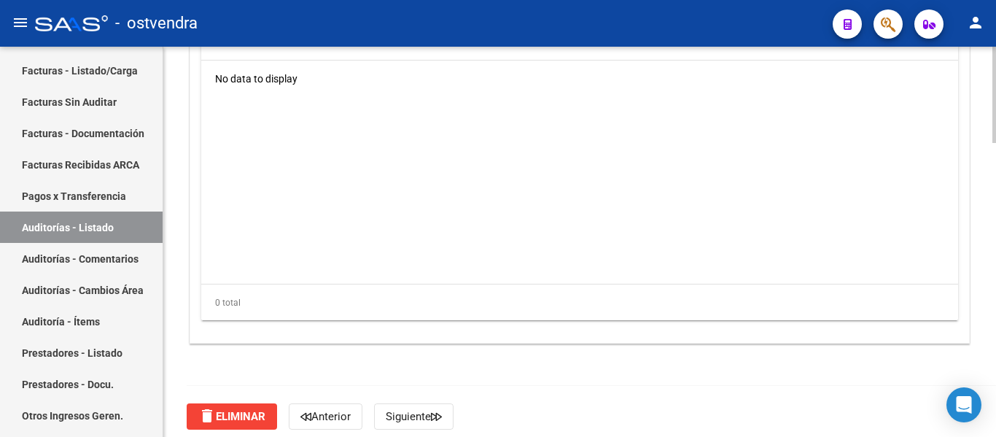
scroll to position [1193, 0]
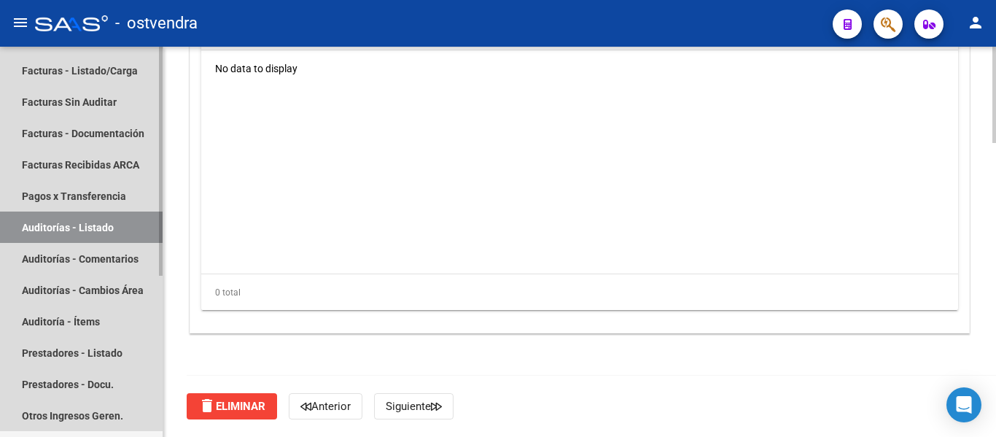
click at [76, 228] on link "Auditorías - Listado" at bounding box center [81, 226] width 163 height 31
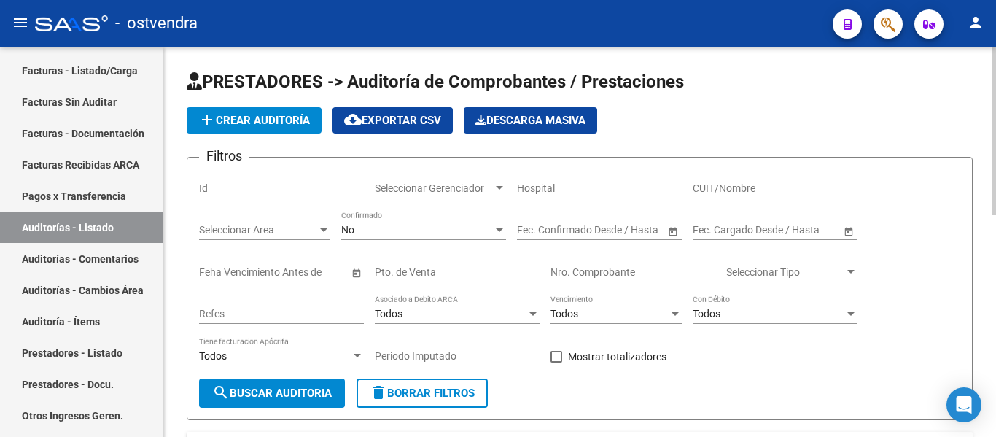
click at [782, 185] on input "CUIT/Nombre" at bounding box center [775, 188] width 165 height 12
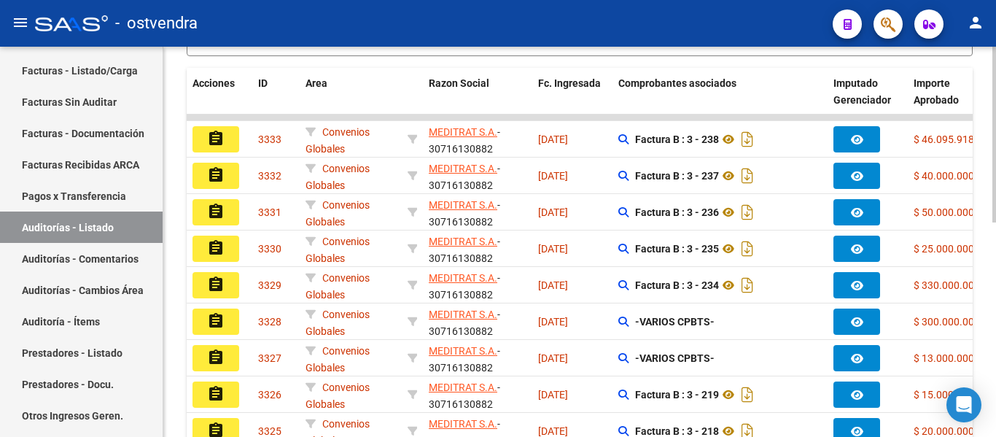
scroll to position [476, 0]
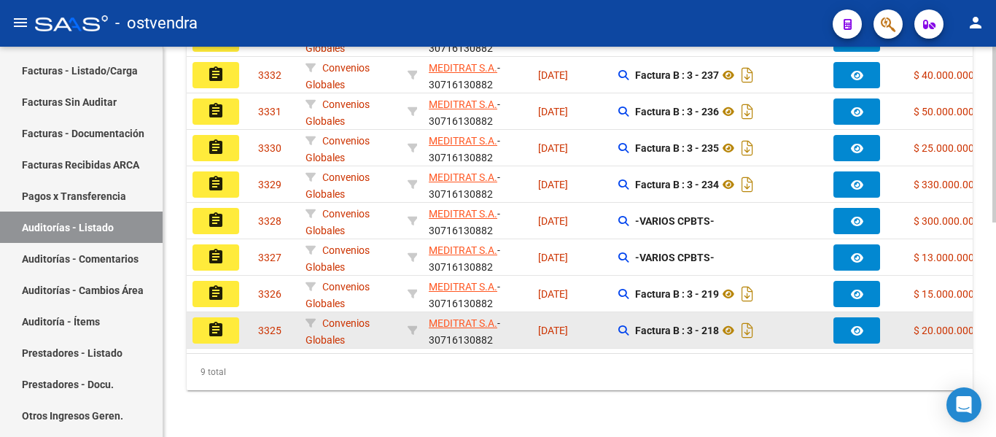
type input "meditrat"
click at [226, 322] on button "assignment" at bounding box center [216, 330] width 47 height 26
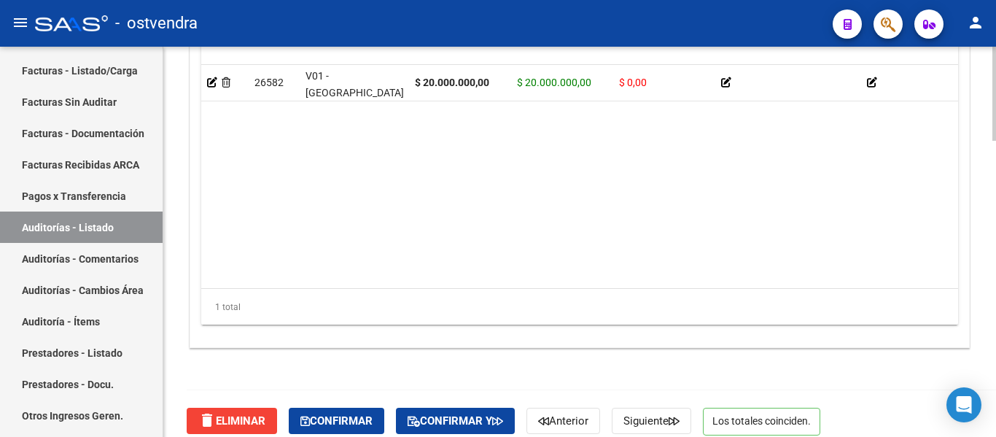
scroll to position [1232, 0]
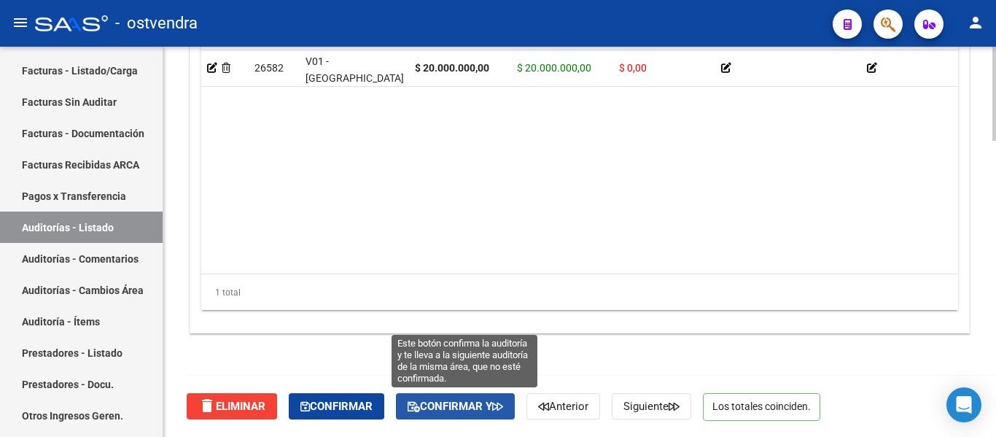
click at [445, 408] on span "Confirmar y" at bounding box center [456, 406] width 96 height 13
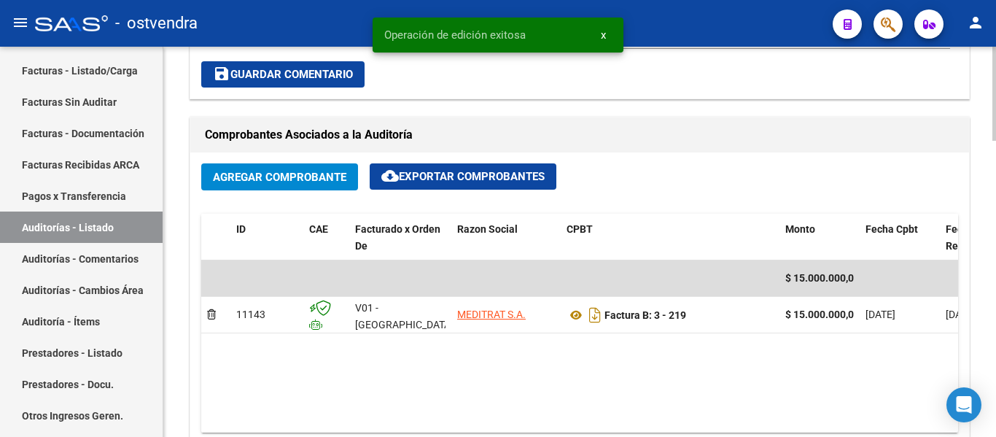
scroll to position [641, 0]
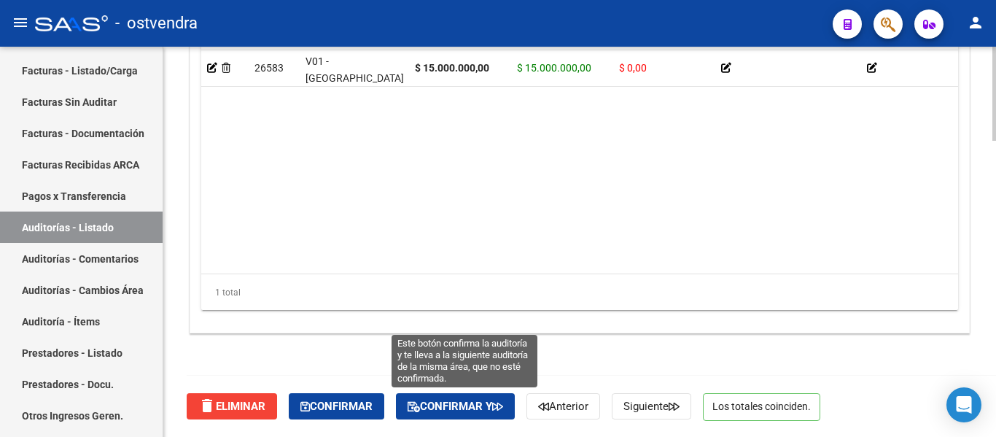
click at [467, 401] on span "Confirmar y" at bounding box center [456, 406] width 96 height 13
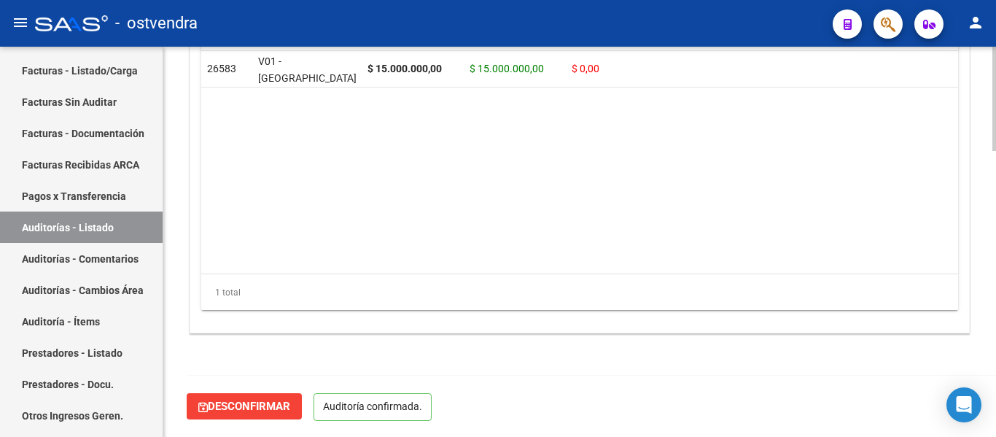
scroll to position [1067, 0]
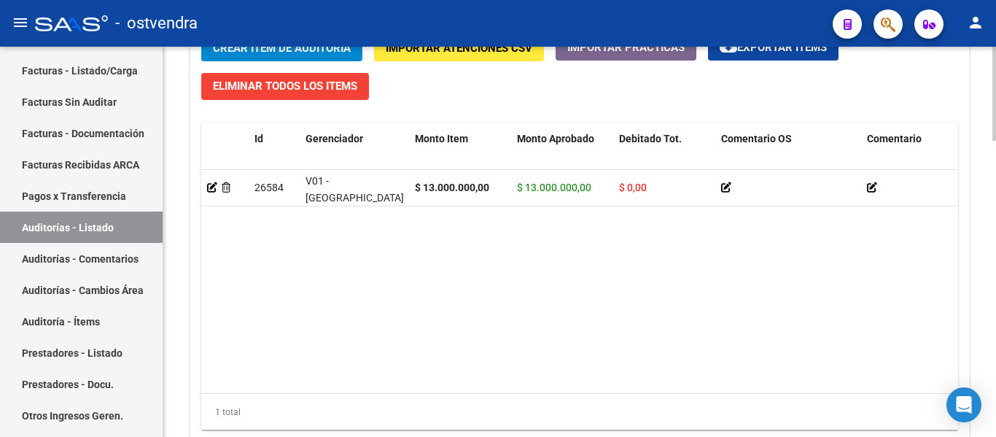
scroll to position [1113, 0]
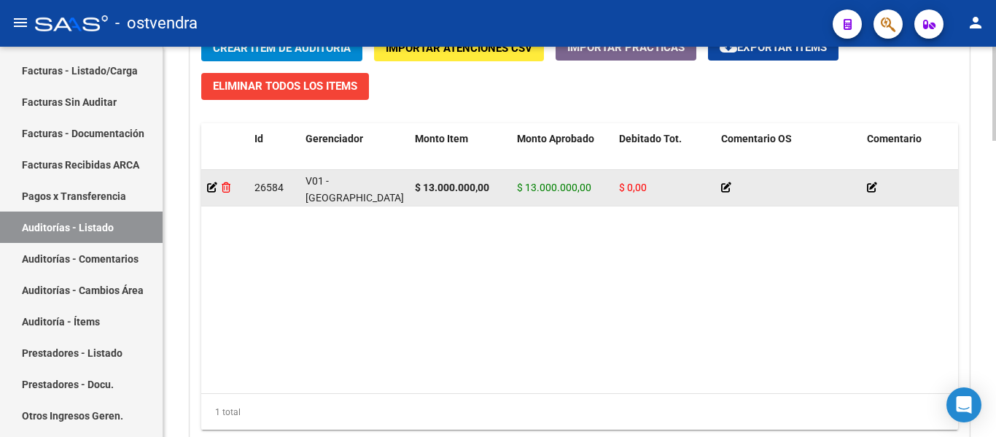
click at [225, 185] on icon at bounding box center [226, 187] width 9 height 10
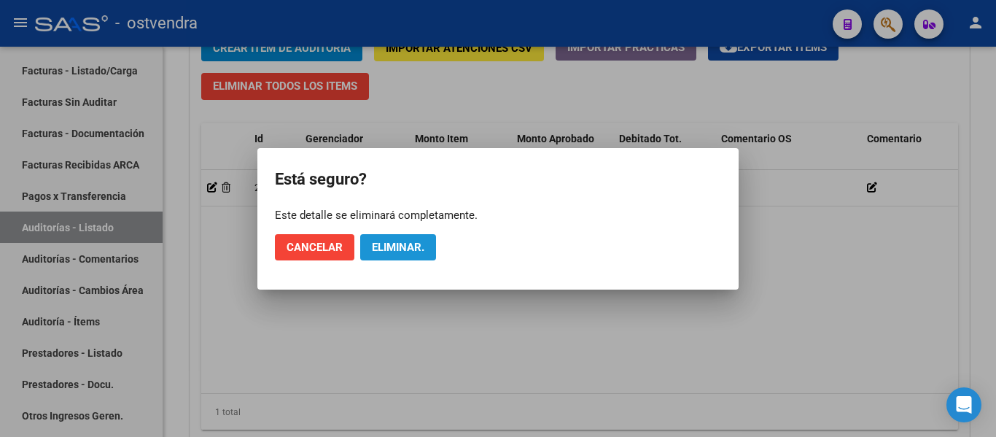
click at [392, 252] on span "Eliminar." at bounding box center [398, 247] width 53 height 13
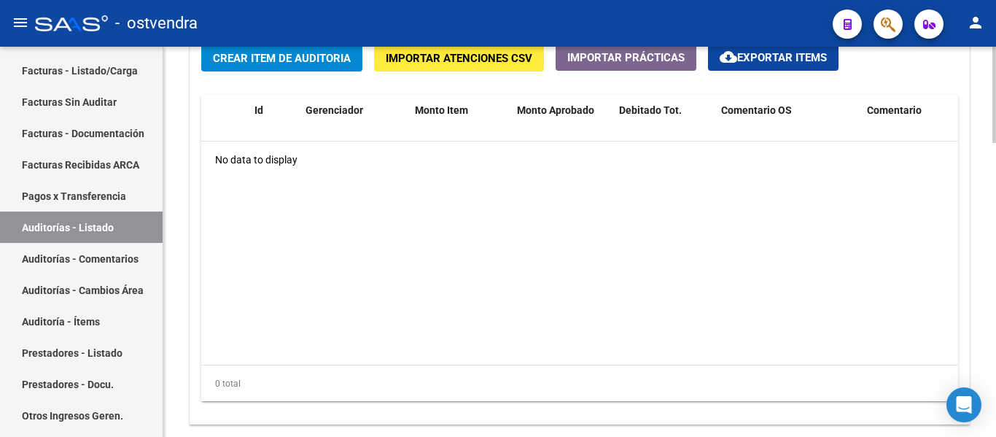
scroll to position [1193, 0]
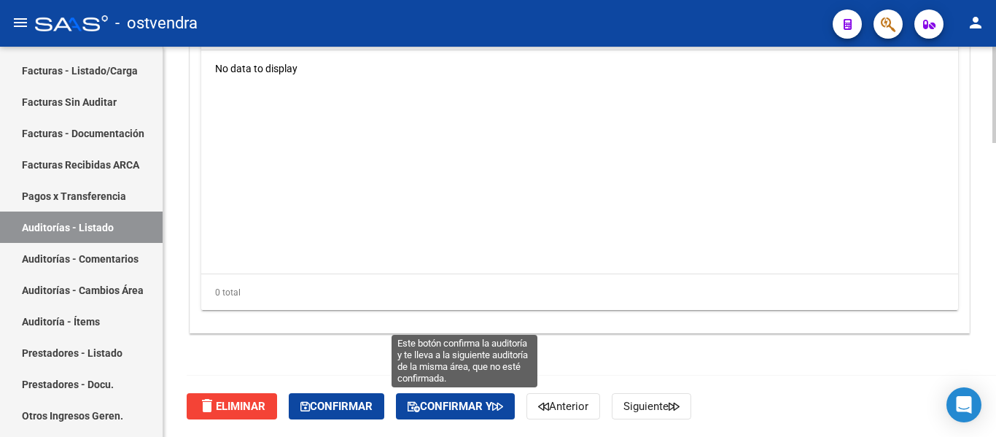
click at [435, 416] on button "Confirmar y" at bounding box center [455, 406] width 119 height 26
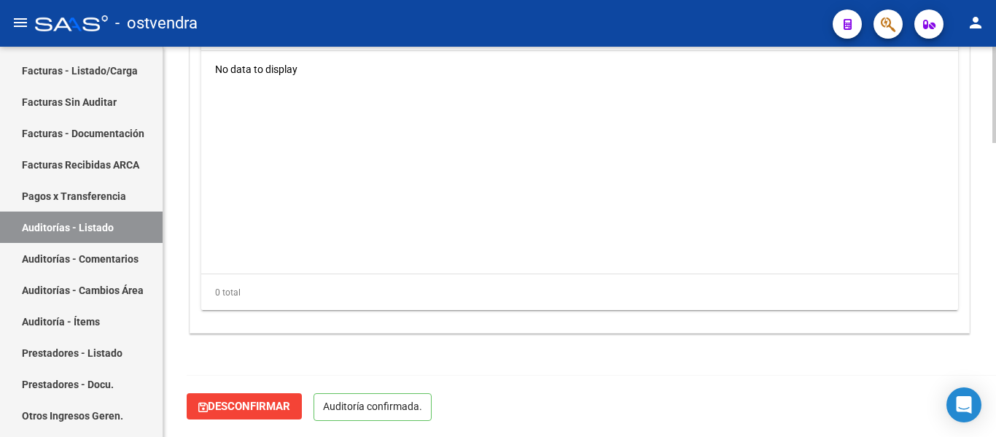
scroll to position [1066, 0]
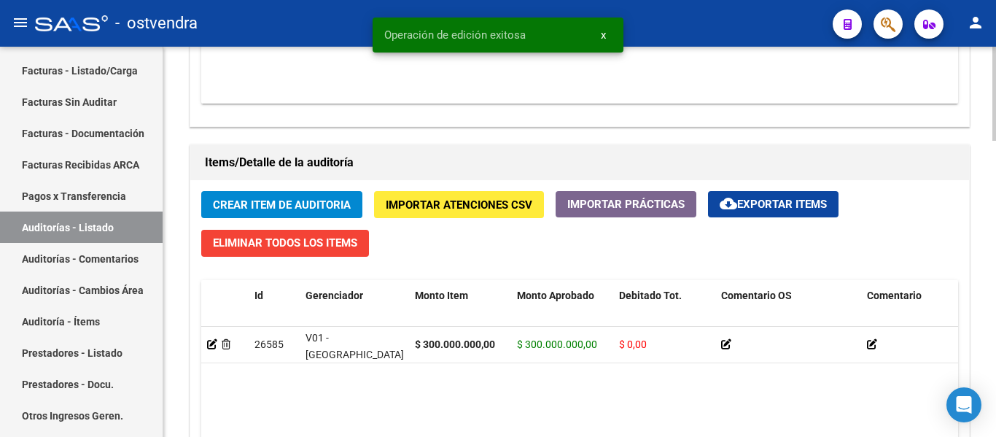
scroll to position [989, 0]
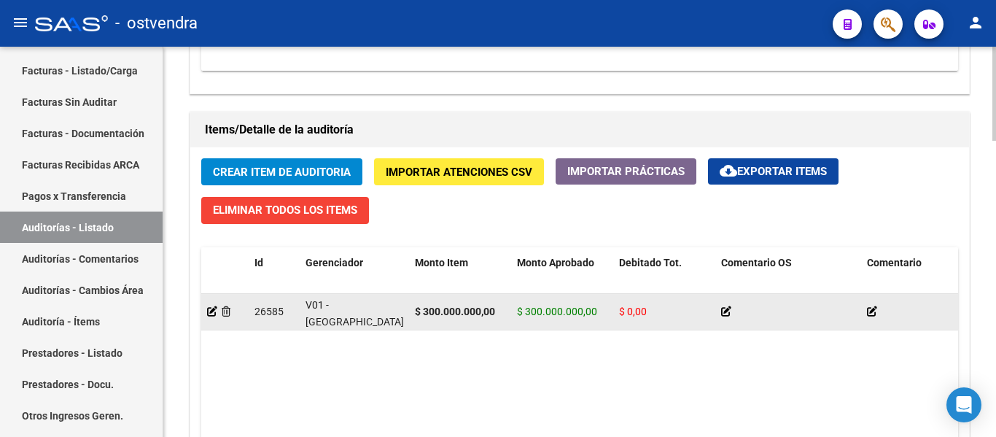
click at [236, 313] on div at bounding box center [225, 311] width 36 height 17
click at [225, 311] on icon at bounding box center [226, 311] width 9 height 10
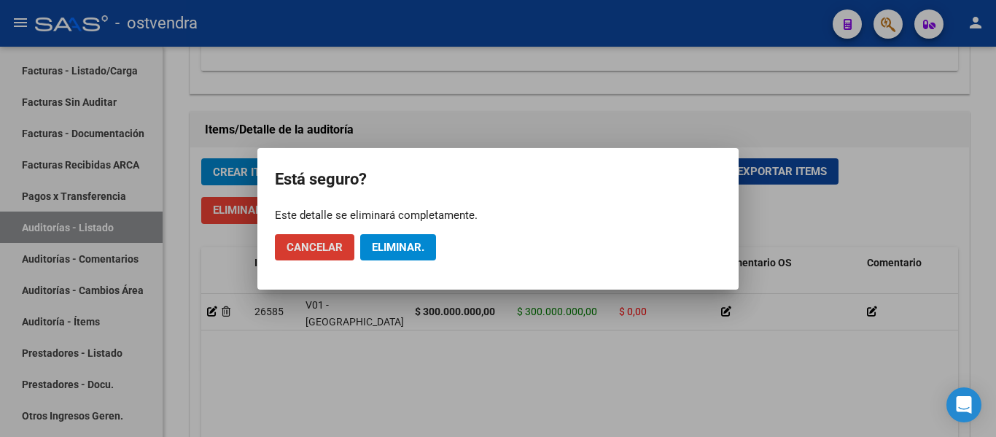
click at [381, 251] on span "Eliminar." at bounding box center [398, 247] width 53 height 13
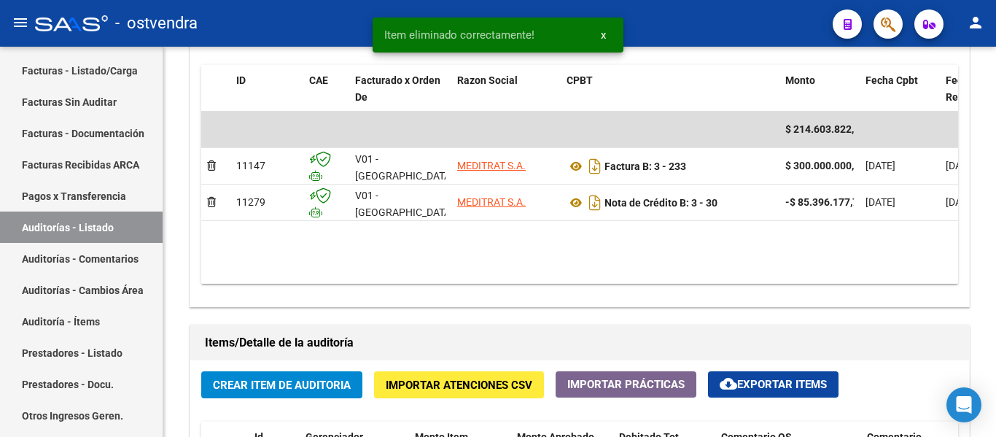
scroll to position [772, 0]
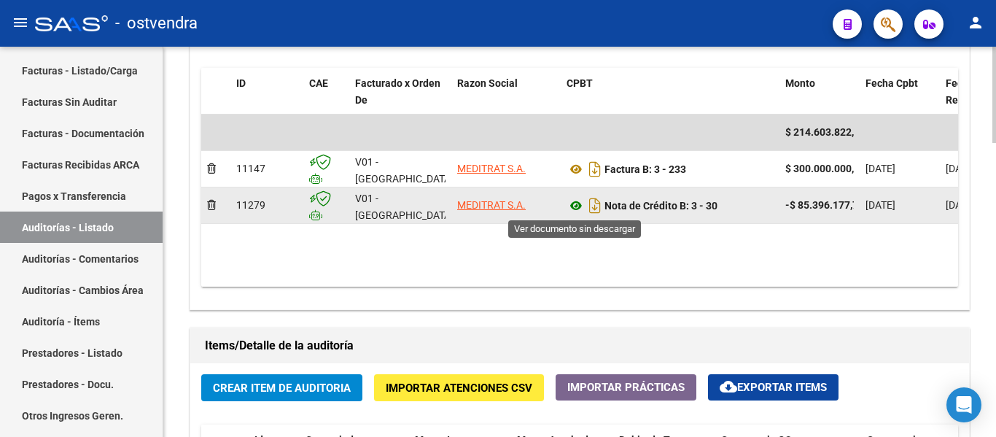
click at [576, 209] on icon at bounding box center [576, 206] width 19 height 18
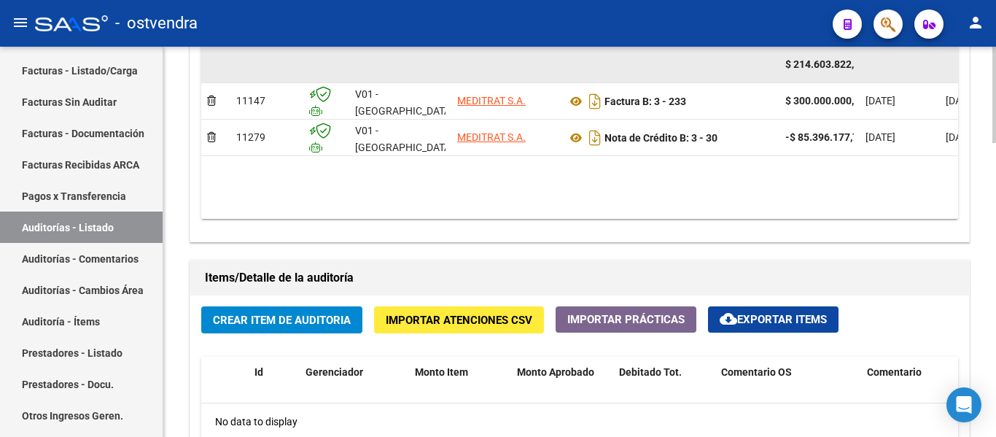
scroll to position [874, 0]
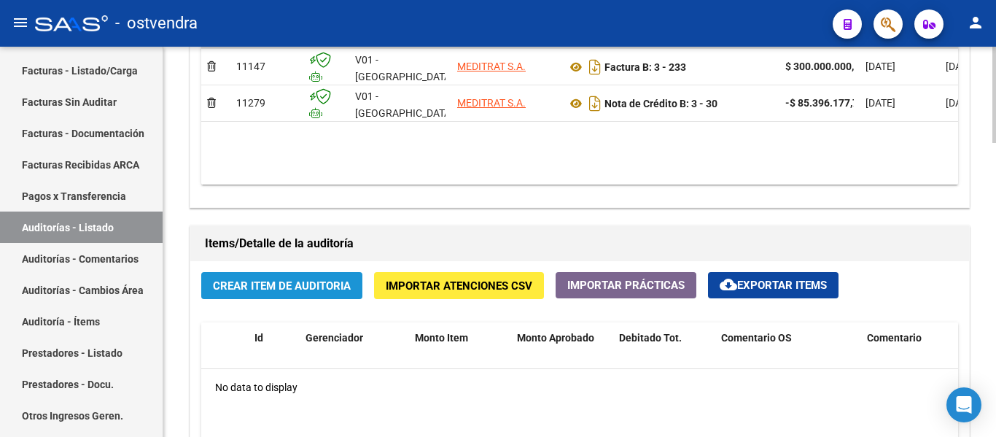
click at [249, 298] on button "Crear Item de Auditoria" at bounding box center [281, 285] width 161 height 27
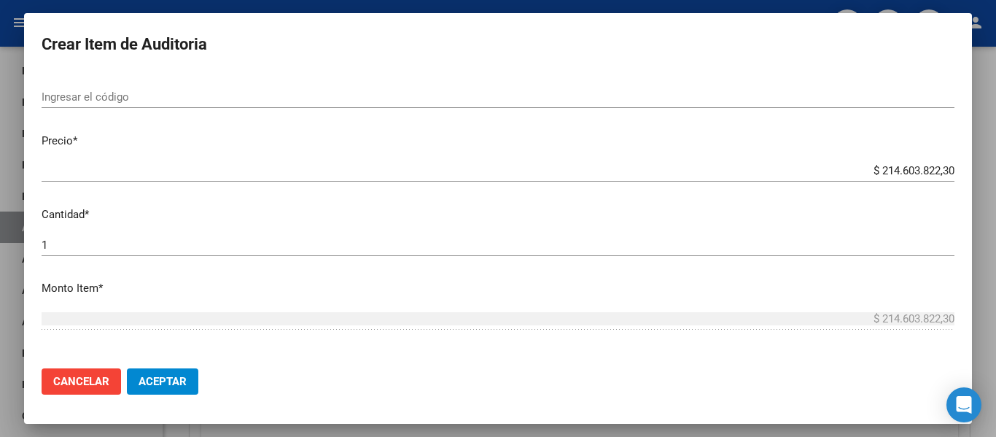
scroll to position [251, 0]
click at [168, 387] on span "Aceptar" at bounding box center [163, 381] width 48 height 13
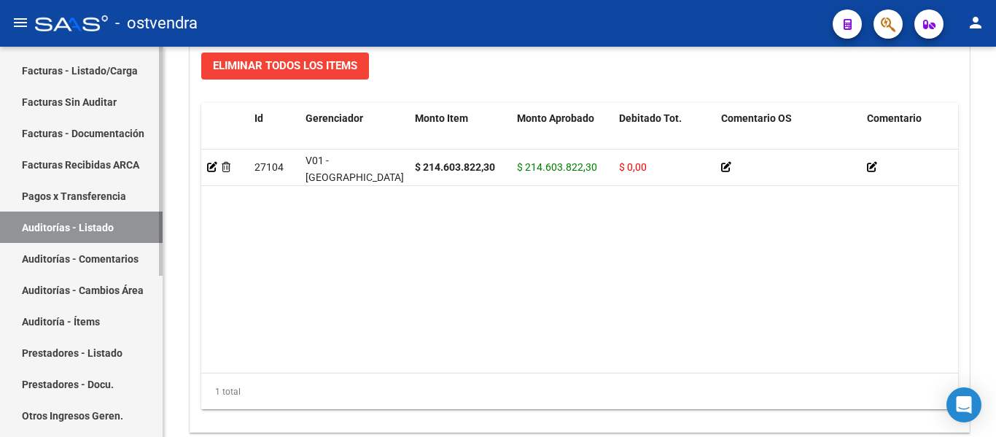
scroll to position [1134, 0]
click at [120, 95] on link "Facturas Sin Auditar" at bounding box center [81, 101] width 163 height 31
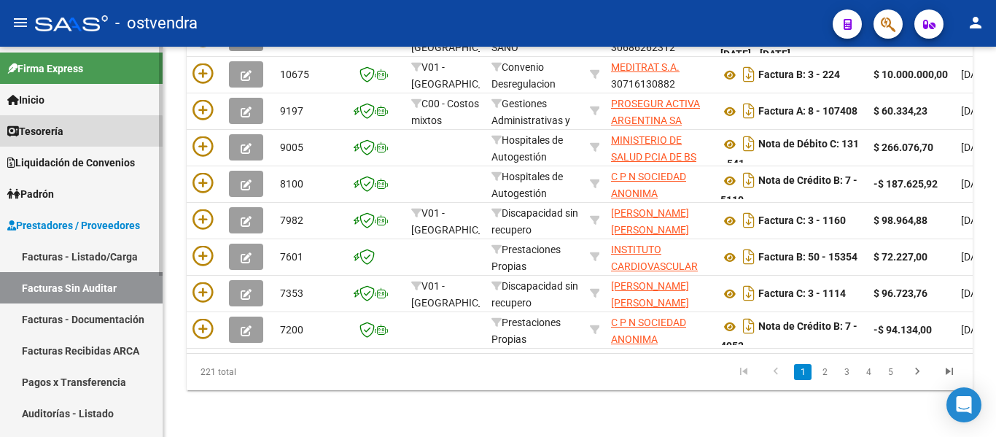
click at [79, 139] on link "Tesorería" at bounding box center [81, 130] width 163 height 31
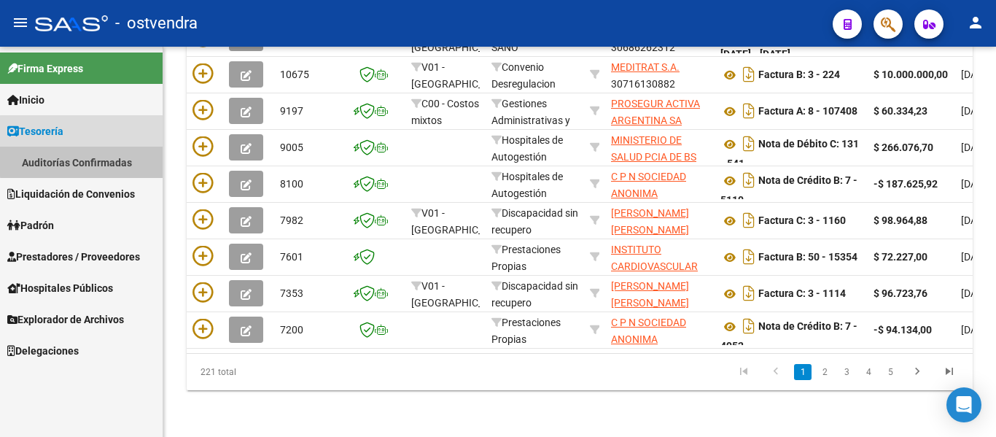
click at [88, 160] on link "Auditorías Confirmadas" at bounding box center [81, 162] width 163 height 31
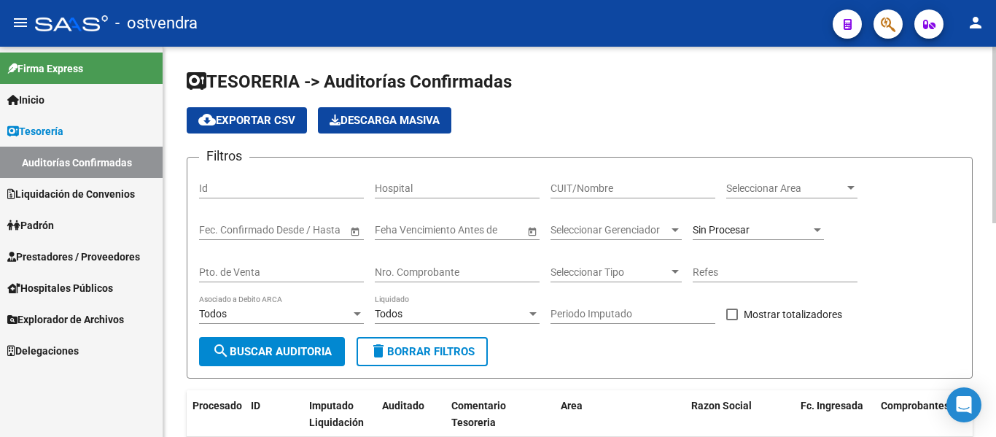
click at [398, 273] on input "Nro. Comprobante" at bounding box center [457, 272] width 165 height 12
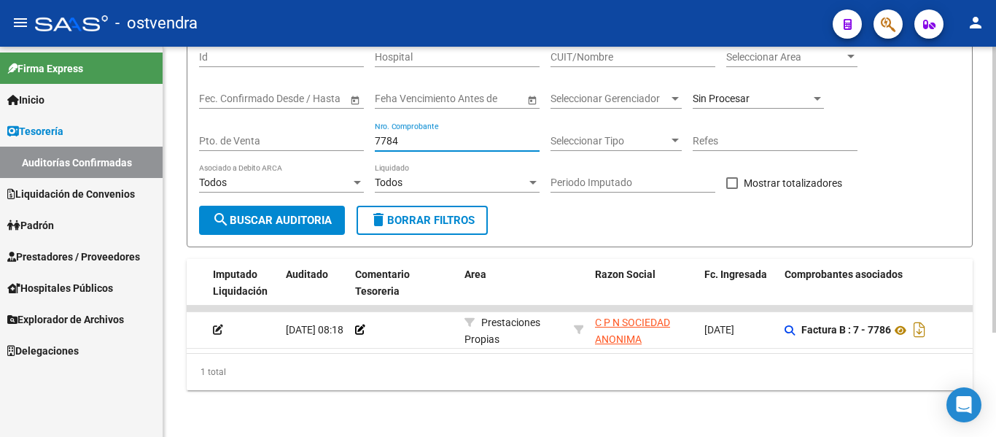
scroll to position [0, 248]
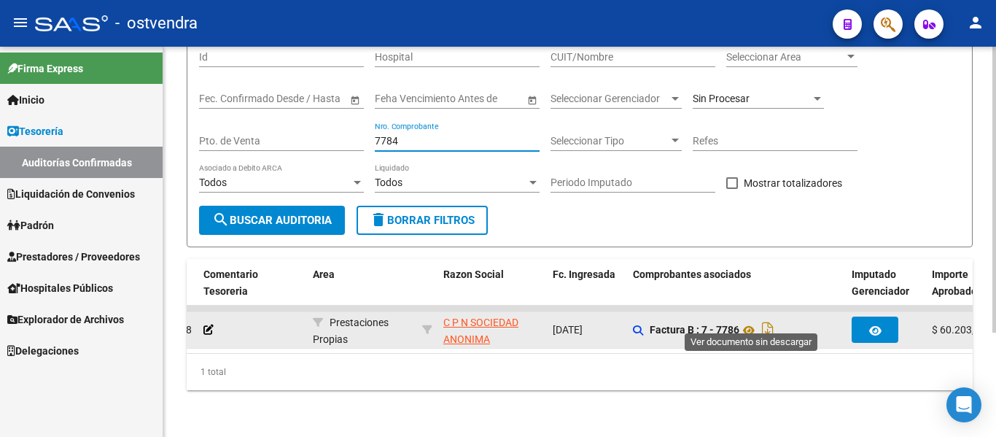
type input "7784"
click at [753, 327] on div "Factura B : 7 - 7786" at bounding box center [736, 329] width 207 height 23
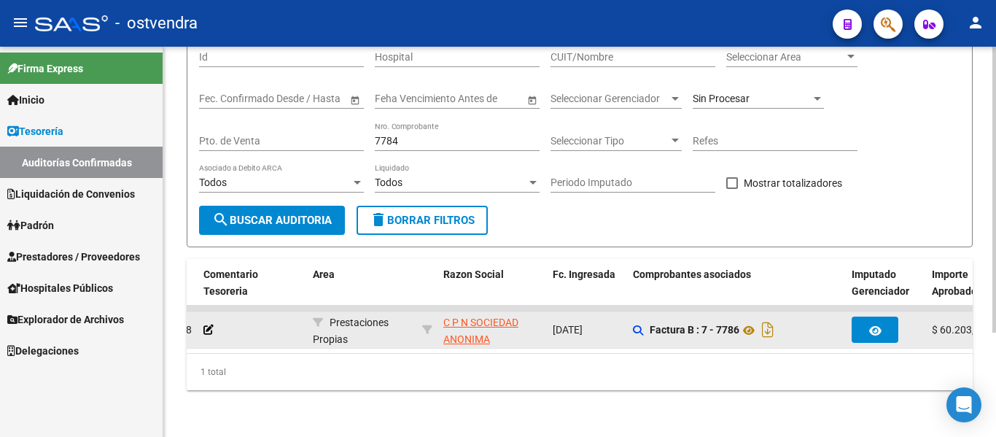
click at [753, 327] on div "Factura B : 7 - 7786" at bounding box center [736, 329] width 207 height 23
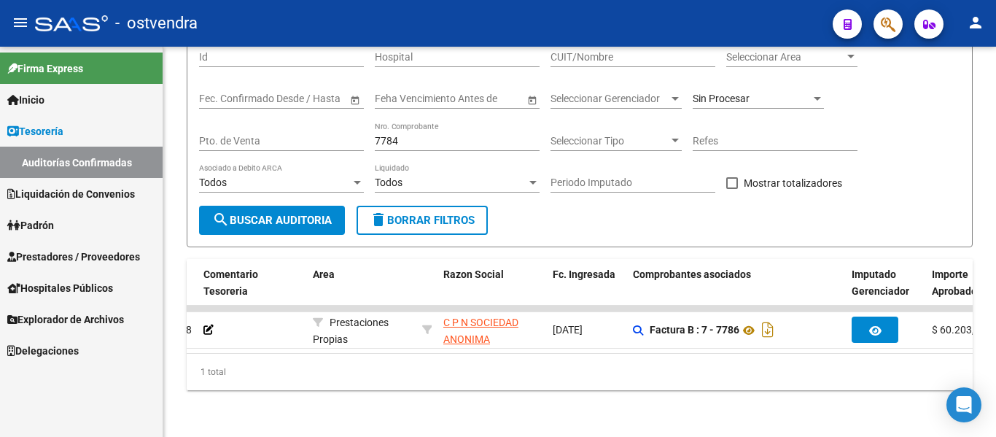
drag, startPoint x: 753, startPoint y: 327, endPoint x: 428, endPoint y: 39, distance: 433.9
click at [428, 39] on div "menu - ostvendra person Firma Express Inicio Calendario SSS Instructivos Contac…" at bounding box center [498, 218] width 996 height 437
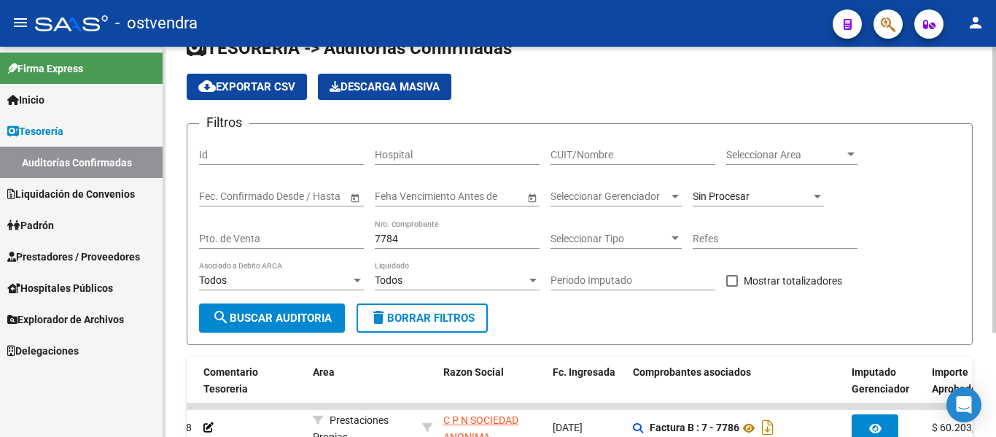
click at [692, 66] on app-list-header "TESORERIA -> Auditorías Confirmadas cloud_download Exportar CSV Descarga Masiva…" at bounding box center [580, 190] width 786 height 308
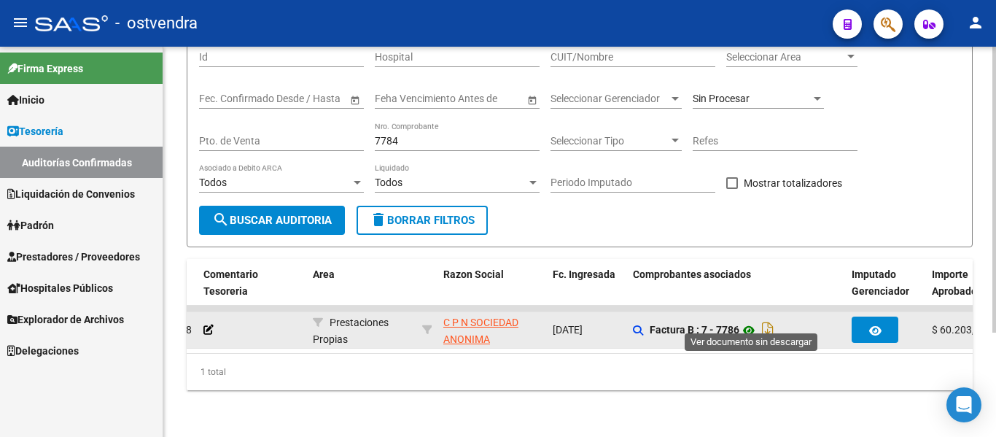
click at [745, 322] on icon at bounding box center [748, 331] width 19 height 18
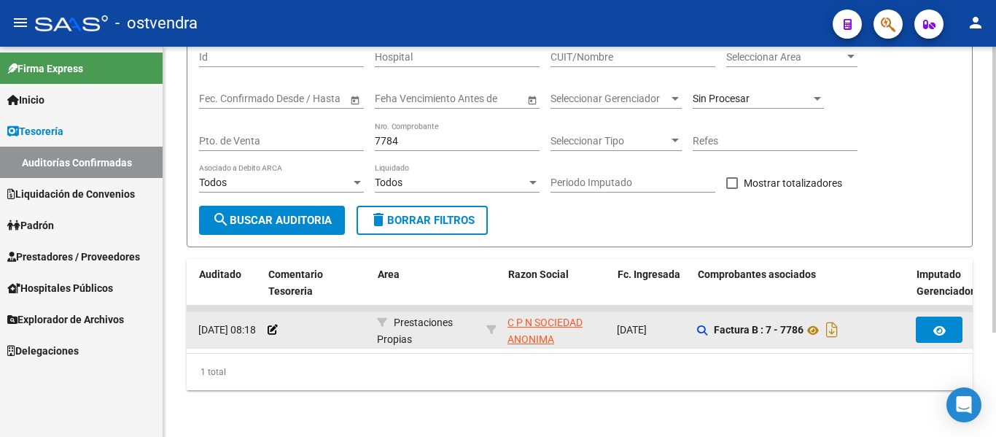
scroll to position [0, 182]
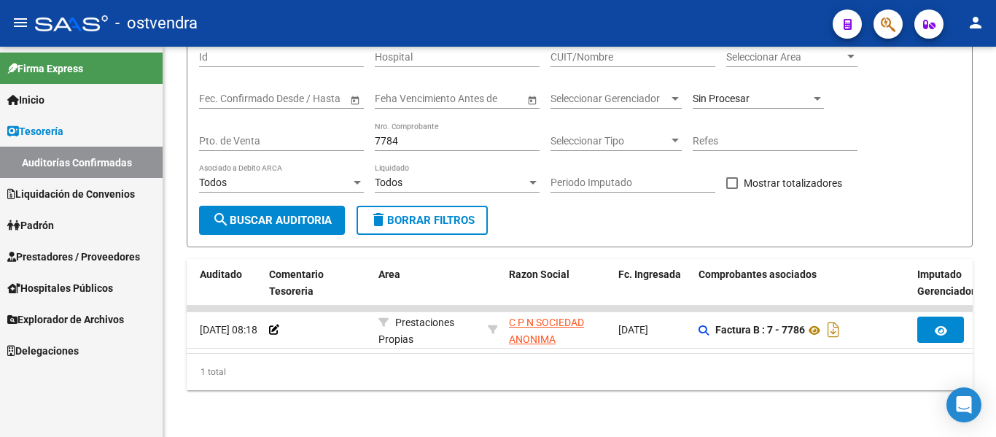
click at [81, 256] on span "Prestadores / Proveedores" at bounding box center [73, 257] width 133 height 16
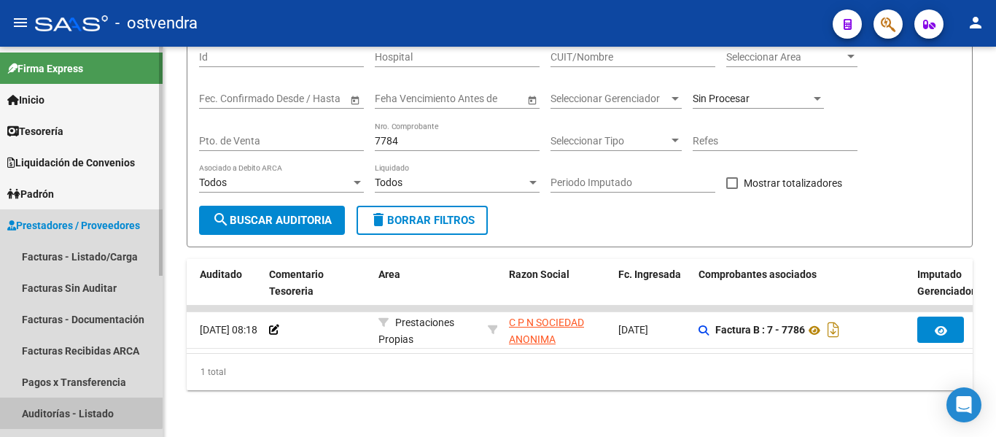
click at [56, 403] on link "Auditorías - Listado" at bounding box center [81, 412] width 163 height 31
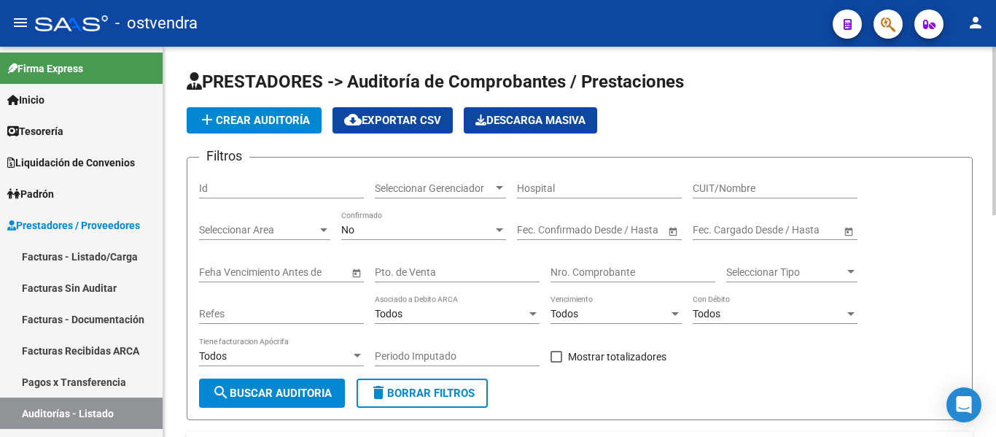
click at [603, 265] on div "Nro. Comprobante" at bounding box center [633, 267] width 165 height 29
click at [735, 176] on div "CUIT/Nombre" at bounding box center [775, 183] width 165 height 29
click at [729, 193] on input "CUIT/Nombre" at bounding box center [775, 188] width 165 height 12
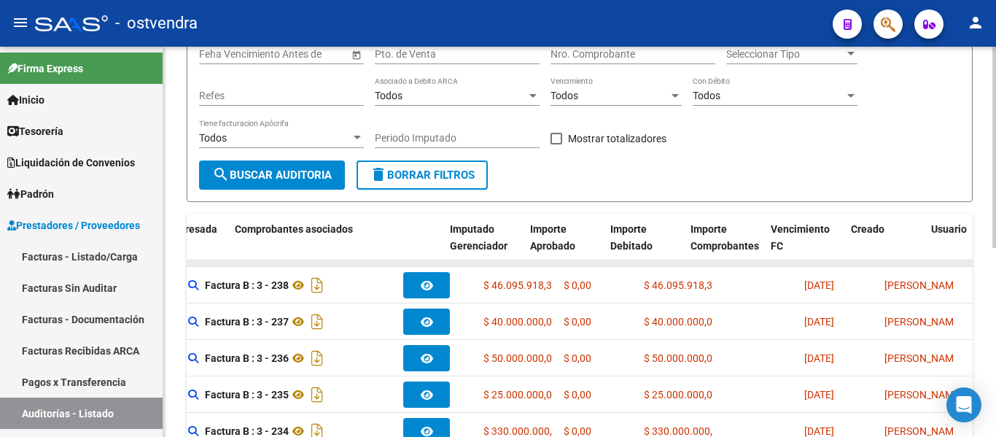
scroll to position [0, 475]
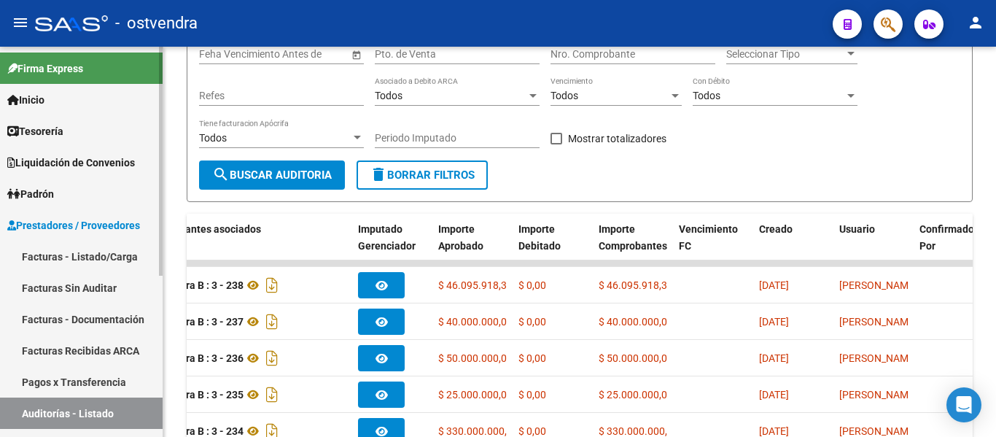
type input "meditrat"
click at [99, 127] on link "Tesorería" at bounding box center [81, 130] width 163 height 31
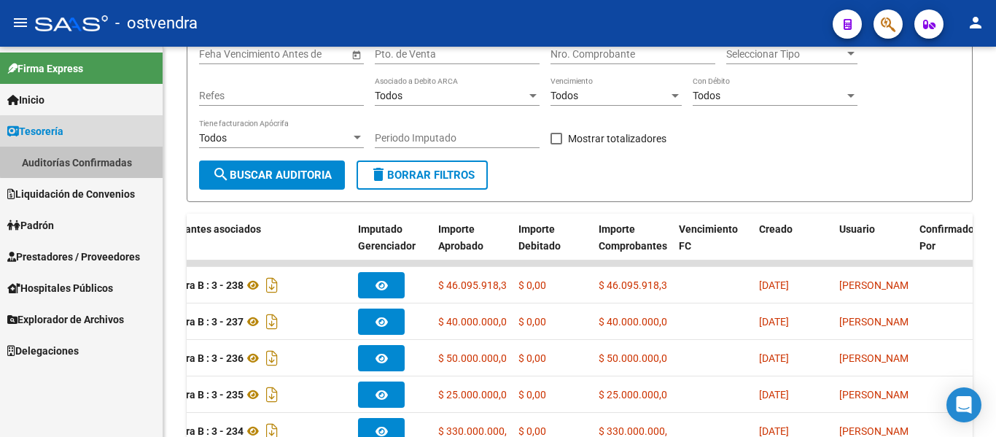
click at [100, 160] on link "Auditorías Confirmadas" at bounding box center [81, 162] width 163 height 31
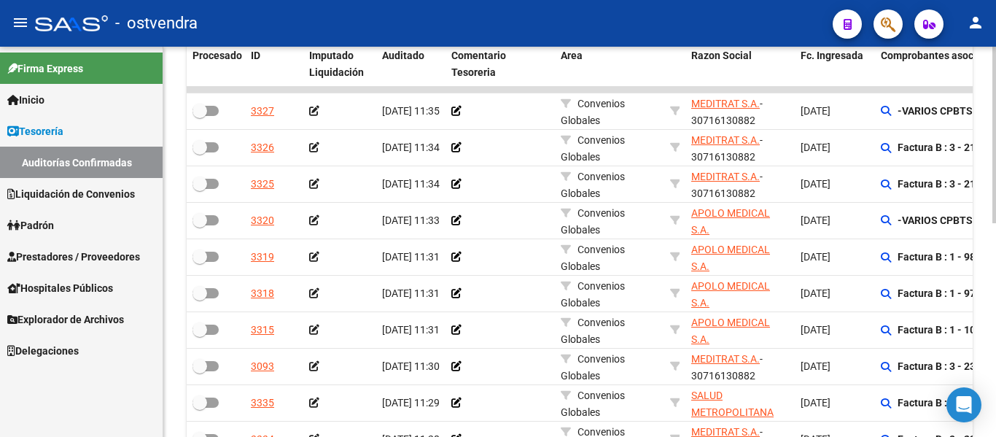
scroll to position [351, 0]
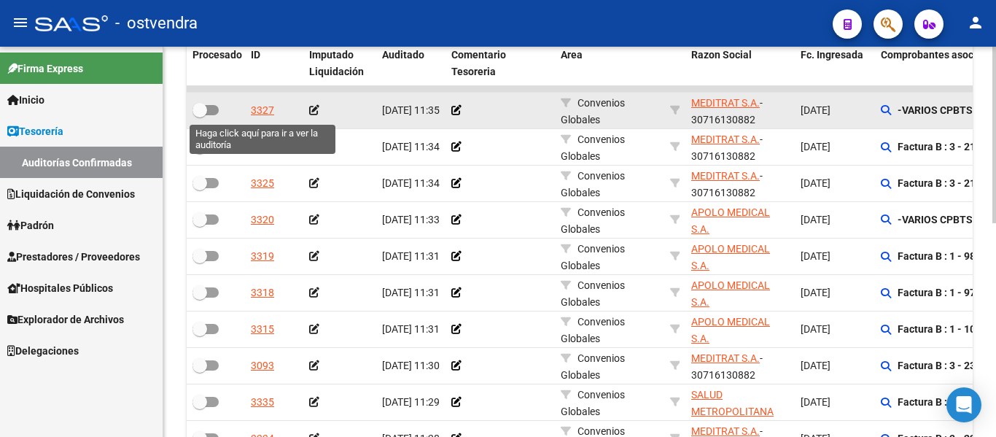
click at [269, 103] on div "3327" at bounding box center [262, 110] width 23 height 17
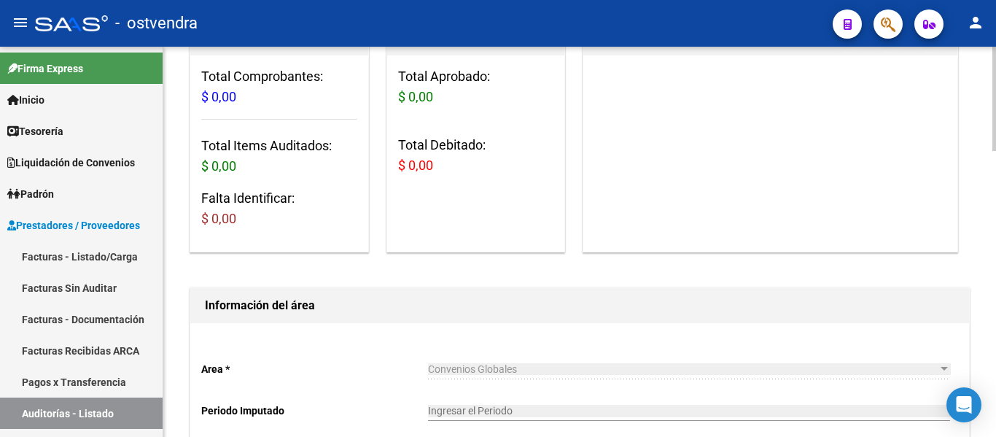
scroll to position [138, 0]
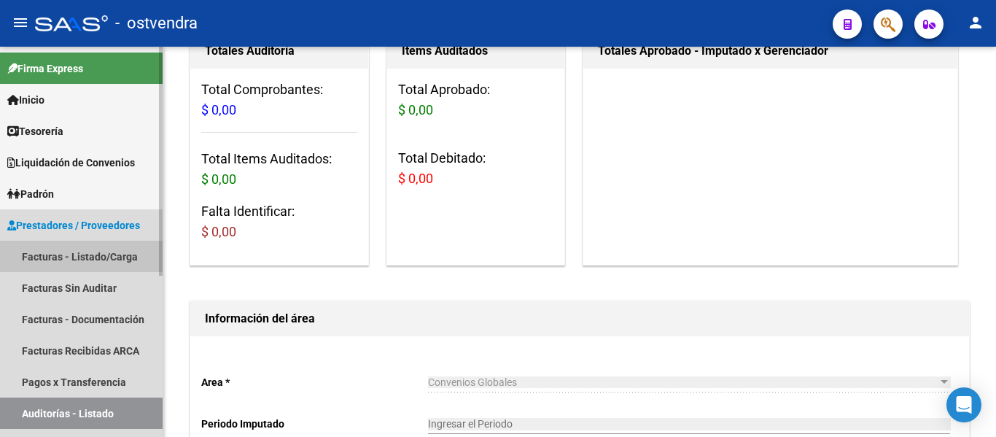
click at [101, 265] on link "Facturas - Listado/Carga" at bounding box center [81, 256] width 163 height 31
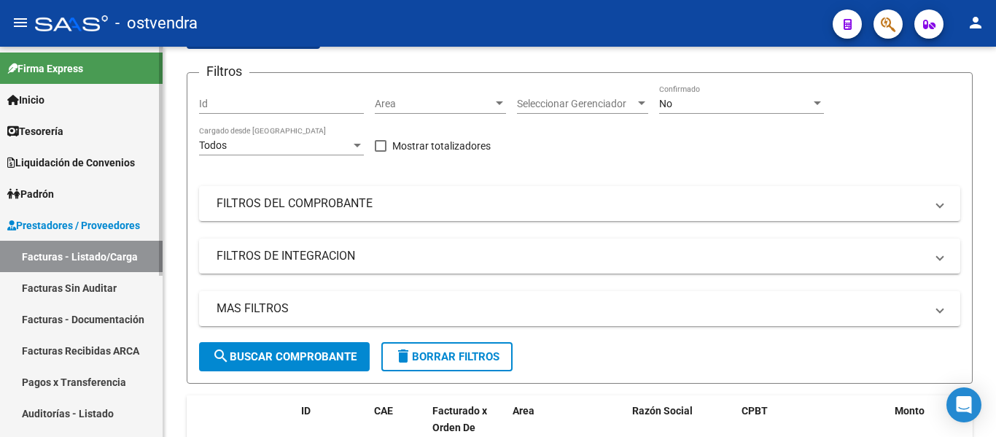
click at [68, 411] on link "Auditorías - Listado" at bounding box center [81, 412] width 163 height 31
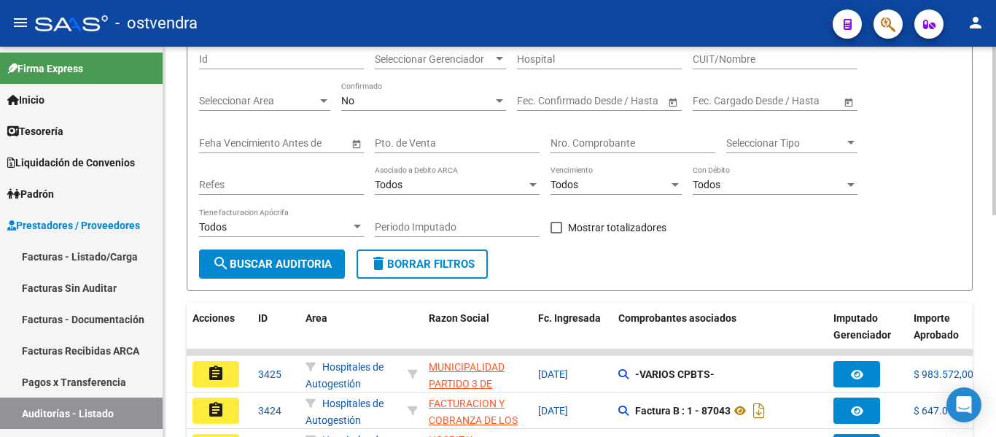
scroll to position [138, 0]
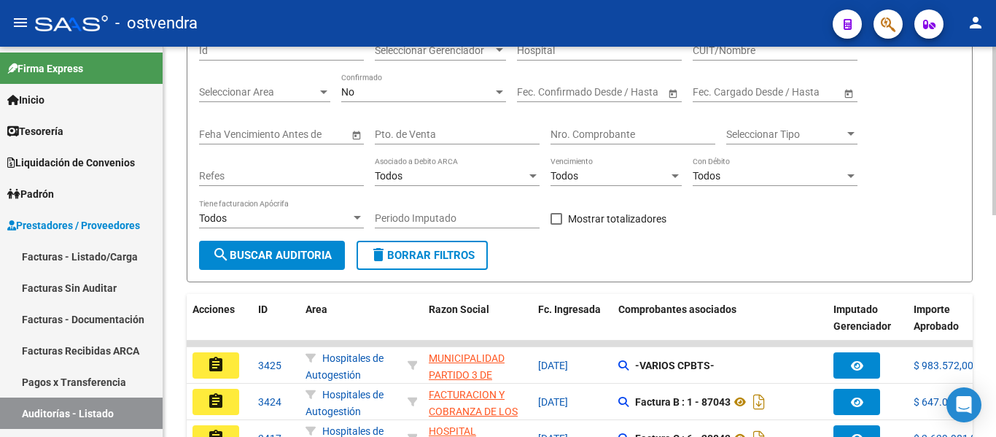
click at [670, 136] on input "Nro. Comprobante" at bounding box center [633, 134] width 165 height 12
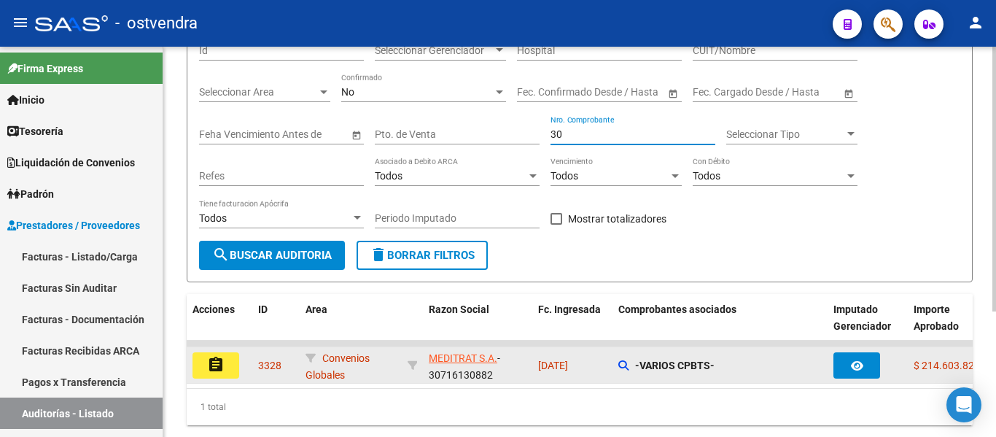
type input "30"
click at [218, 362] on mat-icon "assignment" at bounding box center [216, 365] width 18 height 18
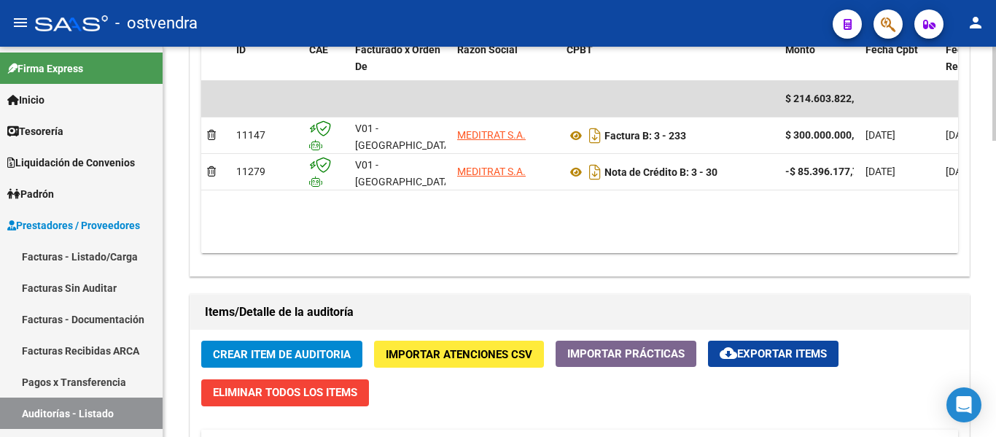
scroll to position [761, 0]
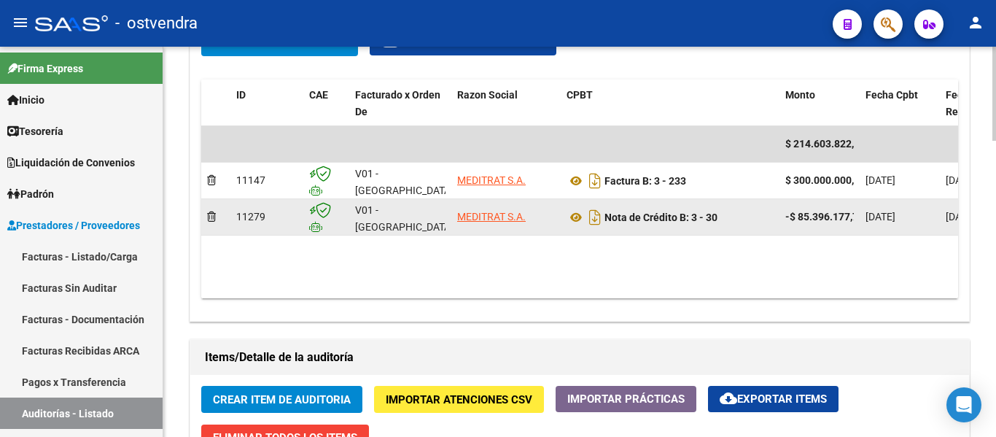
click at [207, 227] on datatable-body-cell at bounding box center [215, 217] width 29 height 36
click at [209, 214] on icon at bounding box center [211, 216] width 9 height 10
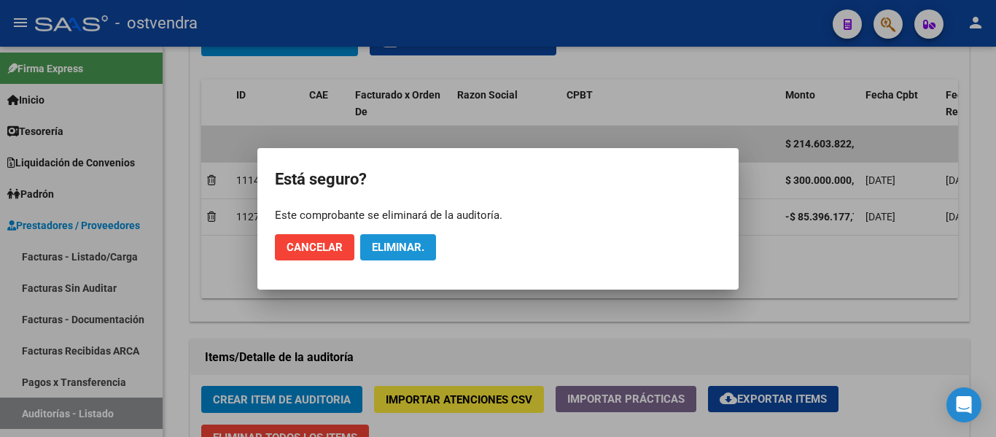
click at [384, 254] on button "Eliminar." at bounding box center [398, 247] width 76 height 26
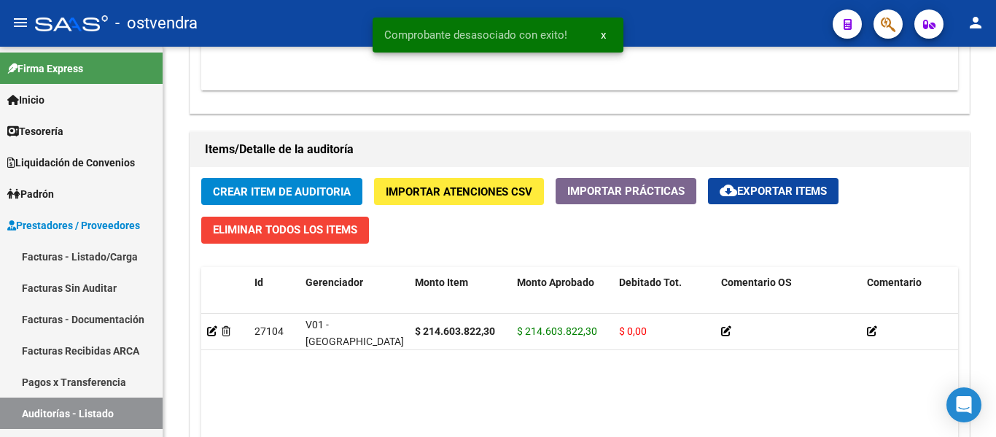
scroll to position [999, 0]
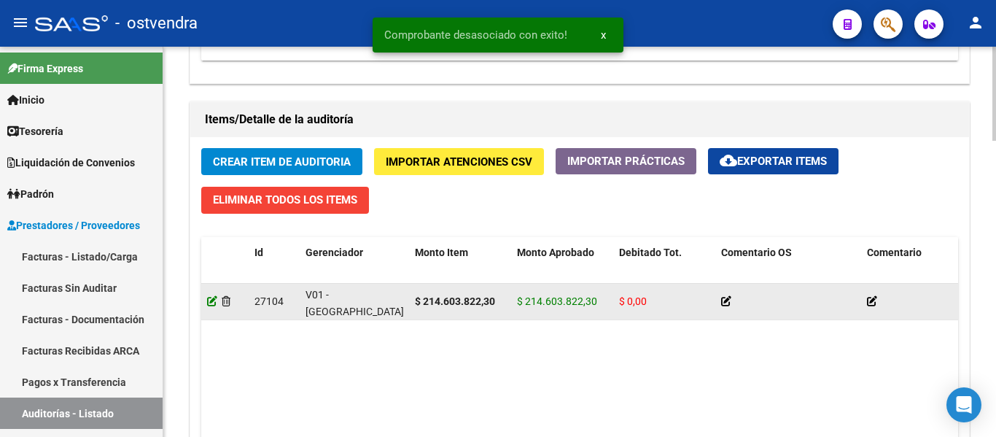
click at [211, 303] on icon at bounding box center [212, 301] width 10 height 10
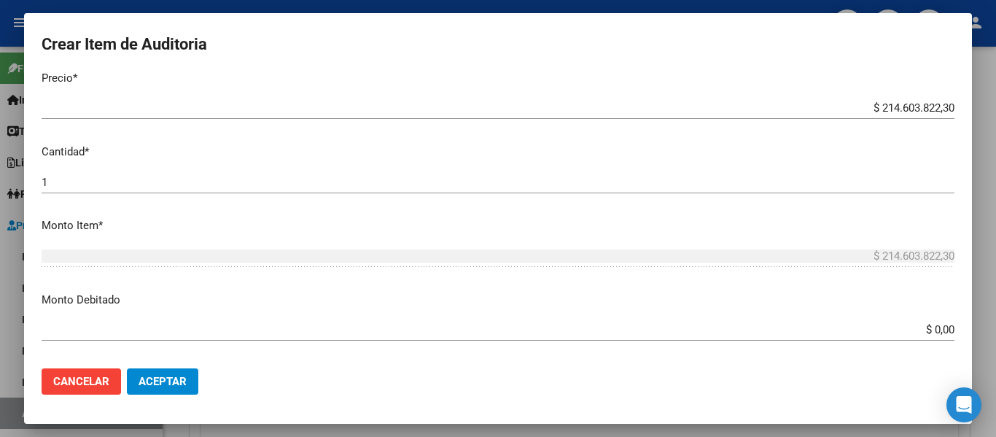
scroll to position [263, 0]
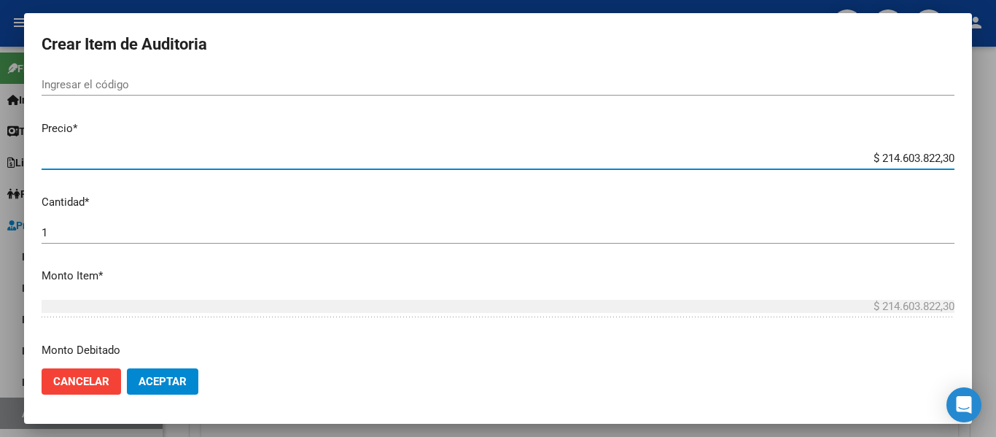
drag, startPoint x: 866, startPoint y: 156, endPoint x: 995, endPoint y: 133, distance: 131.9
click at [995, 133] on div "Crear Item de Auditoria Nro Documento CUIL Nombre Completo Fec. Prestación Ingr…" at bounding box center [498, 218] width 996 height 437
type input "$ 0,03"
type input "$ 0,30"
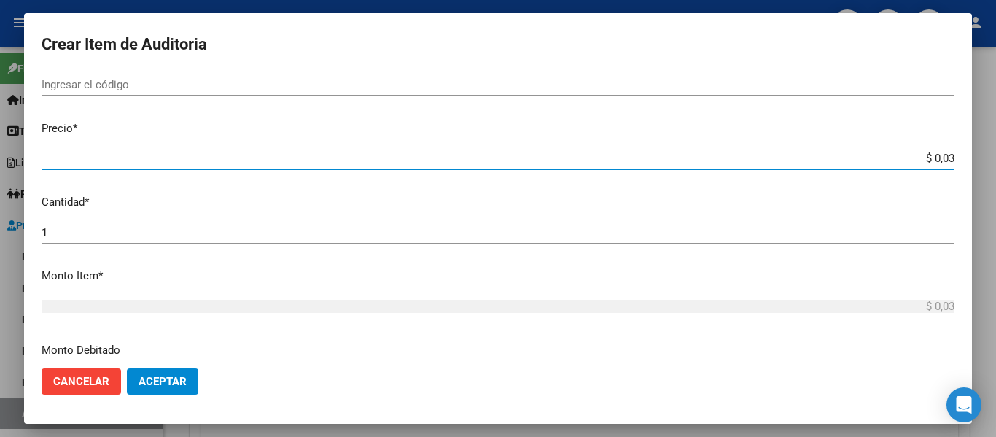
type input "$ 0,30"
type input "$ 3,00"
type input "$ 30,00"
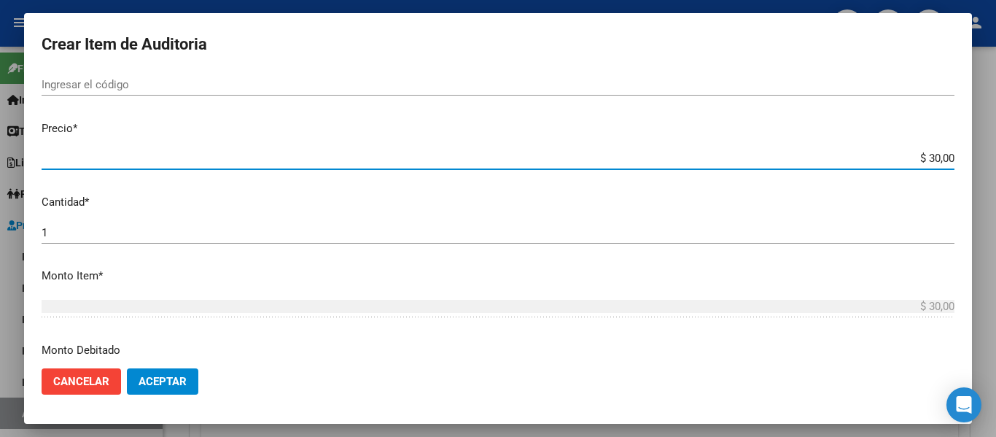
type input "$ 300,00"
type input "$ 3.000,00"
type input "$ 30.000,00"
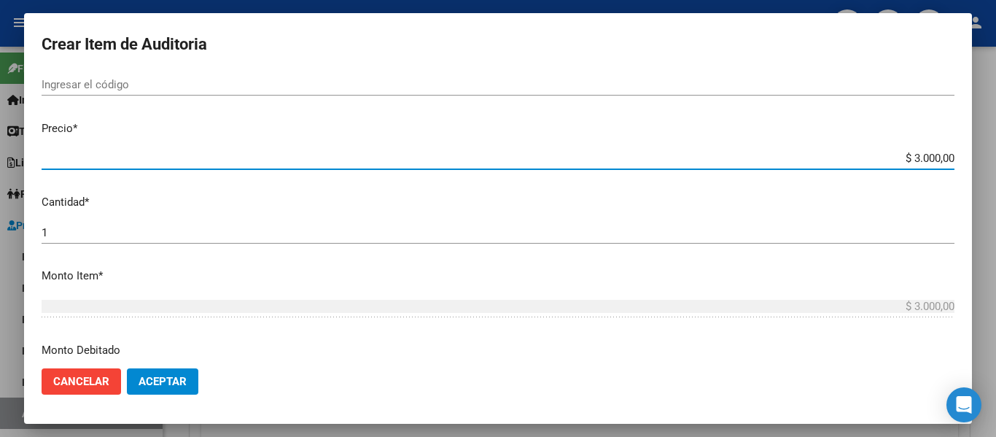
type input "$ 30.000,00"
type input "$ 300.000,00"
type input "$ 3.000.000,00"
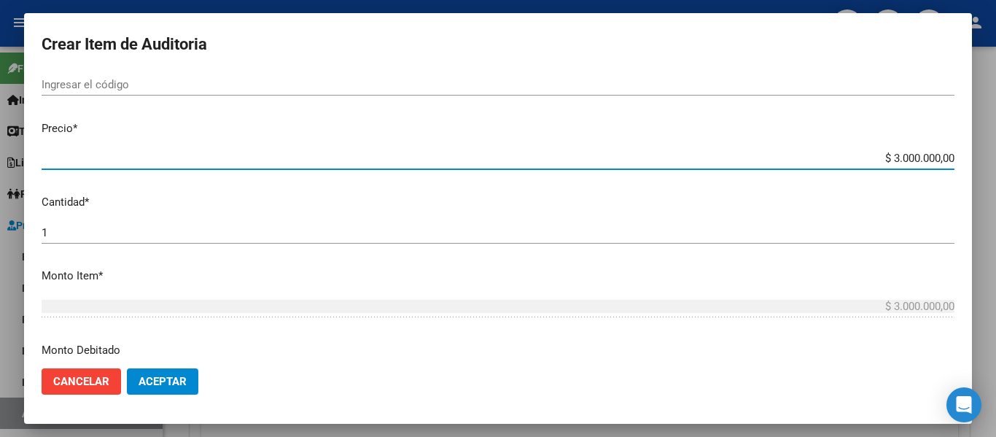
type input "$ 30.000.000,00"
type input "$ 300.000.000,00"
click at [174, 368] on button "Aceptar" at bounding box center [162, 381] width 71 height 26
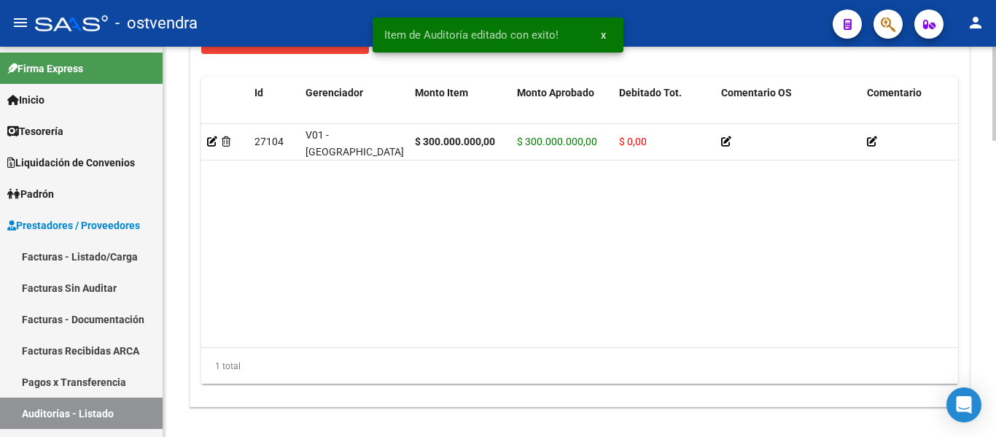
scroll to position [1232, 0]
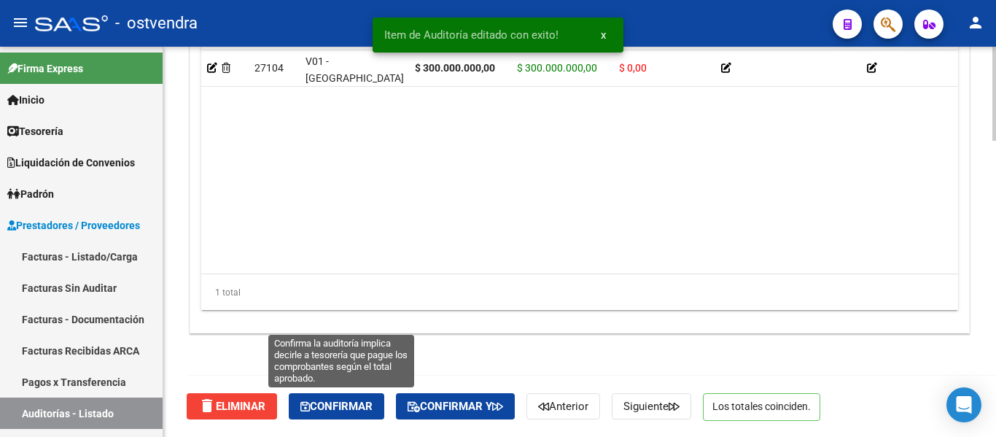
click at [349, 401] on span "Confirmar" at bounding box center [336, 406] width 72 height 13
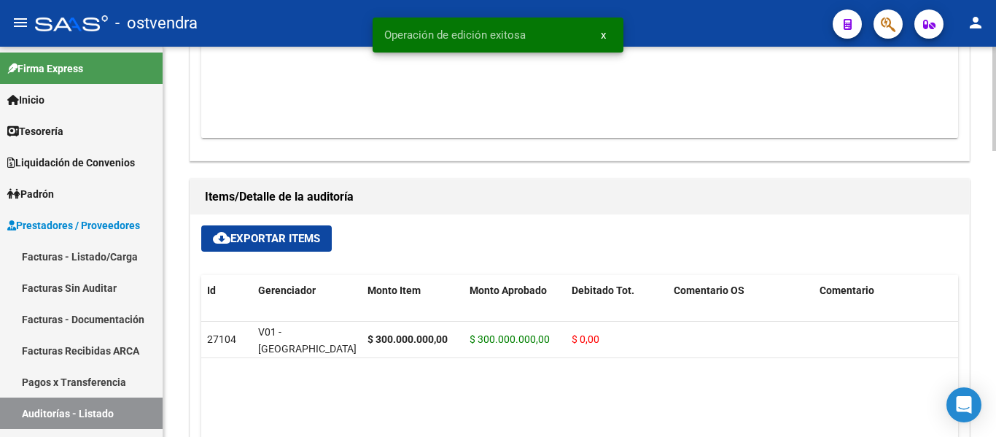
scroll to position [796, 0]
